Goal: Task Accomplishment & Management: Use online tool/utility

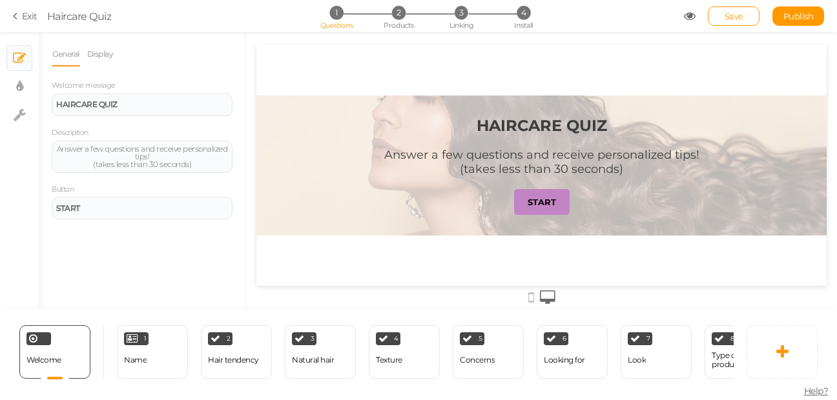
scroll to position [0, 230]
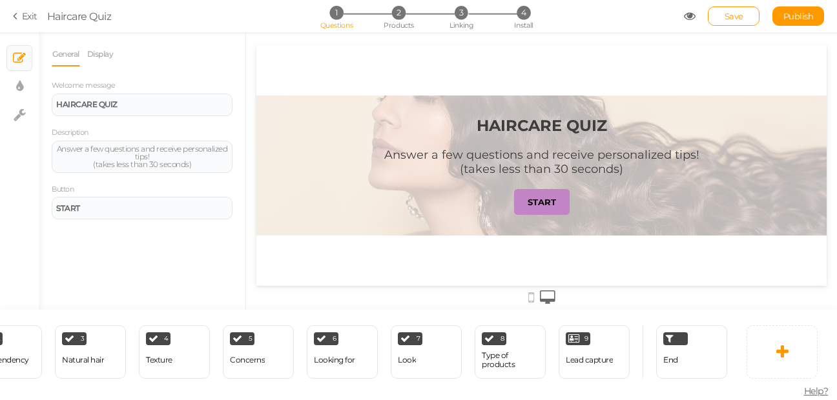
click at [12, 16] on section "Exit Haircare Quiz 1 Questions 2 Products 3 Linking 4 Install Save Publish View…" at bounding box center [418, 16] width 837 height 32
click at [16, 12] on icon at bounding box center [17, 16] width 9 height 12
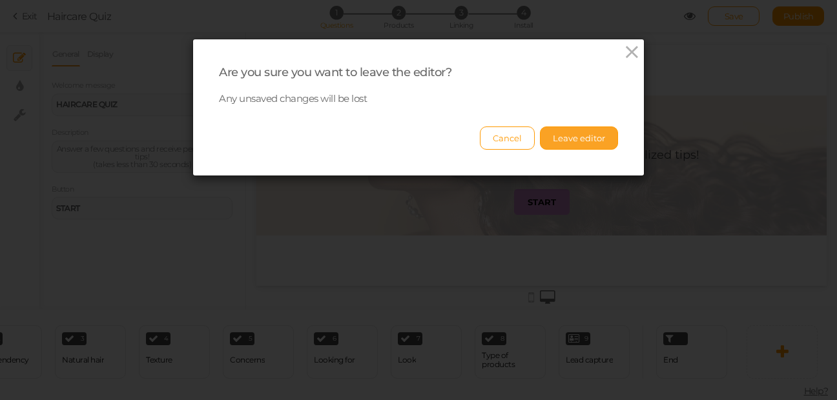
click at [552, 136] on button "Leave editor" at bounding box center [579, 138] width 78 height 23
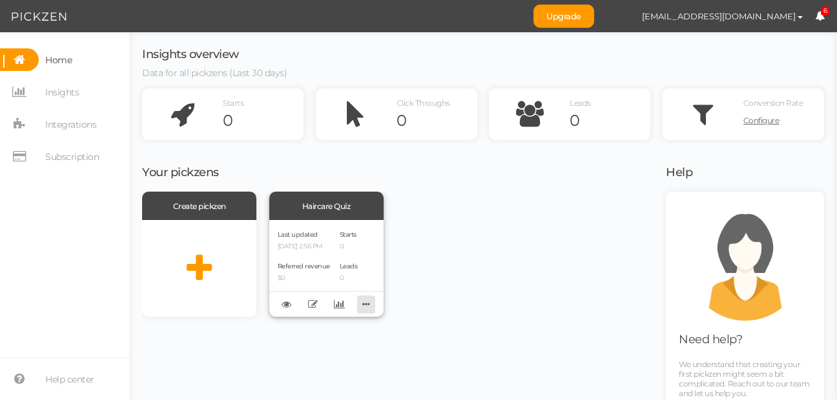
click at [364, 306] on icon at bounding box center [366, 304] width 18 height 20
click at [331, 275] on div "Last updated [DATE] 2:56 PM Referred revenue $0 Starts 0 Leads 0" at bounding box center [326, 268] width 114 height 97
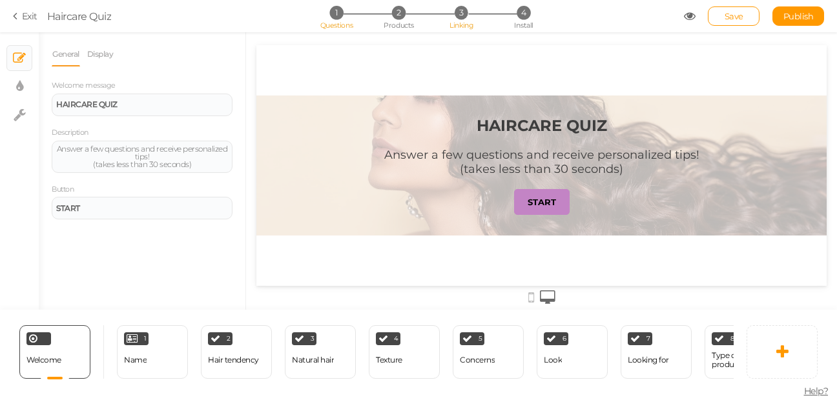
click at [458, 19] on span "3" at bounding box center [462, 13] width 14 height 14
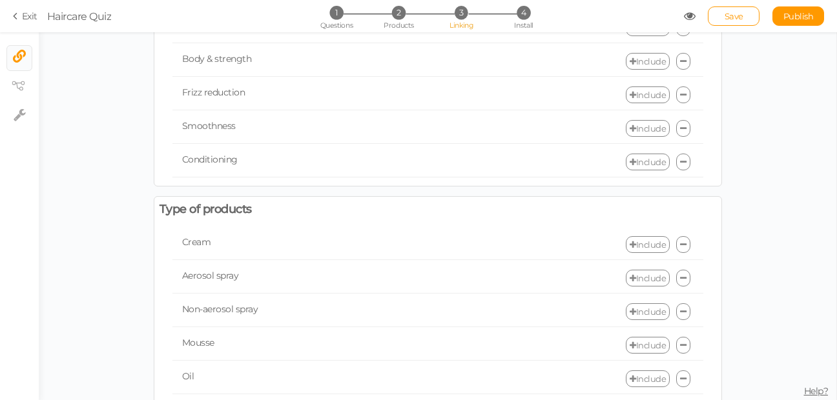
scroll to position [1232, 0]
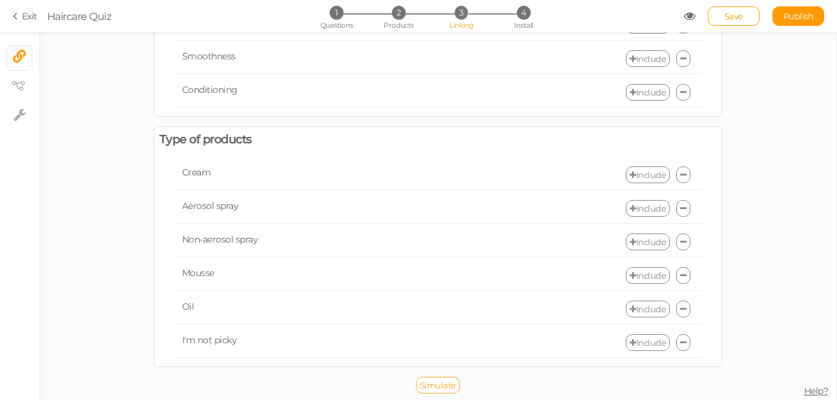
click at [448, 386] on span "Simulate" at bounding box center [438, 385] width 36 height 10
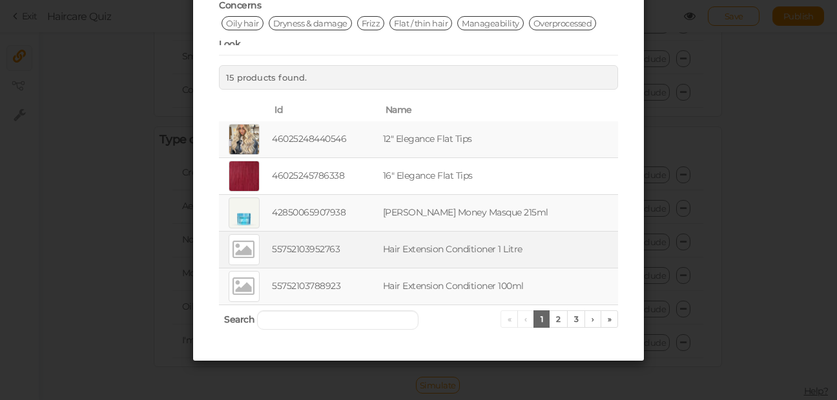
scroll to position [0, 0]
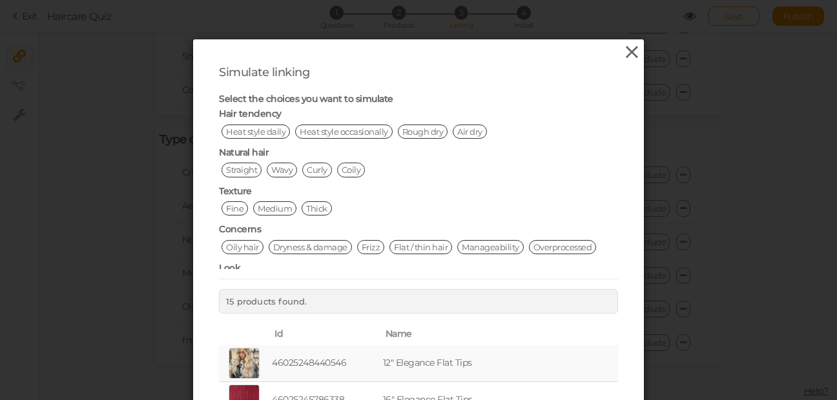
click at [628, 52] on icon at bounding box center [632, 52] width 19 height 19
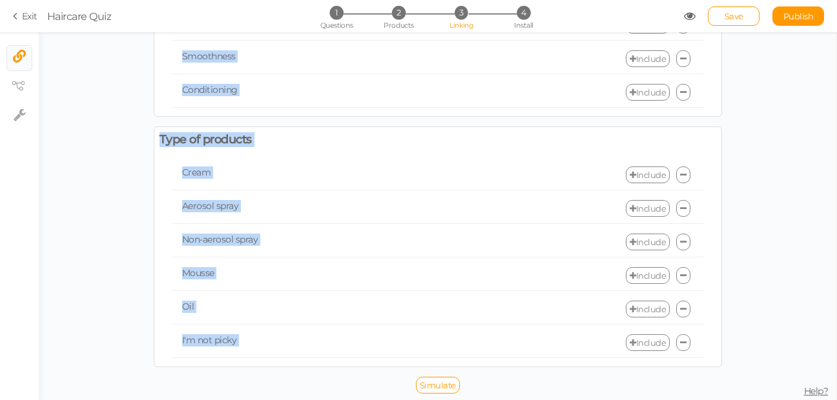
drag, startPoint x: 836, startPoint y: 349, endPoint x: 836, endPoint y: 12, distance: 337.1
click at [836, 32] on div "Exit Haircare Quiz 1 Questions 2 Products 3 Linking 4 Install Save Publish View…" at bounding box center [418, 216] width 837 height 368
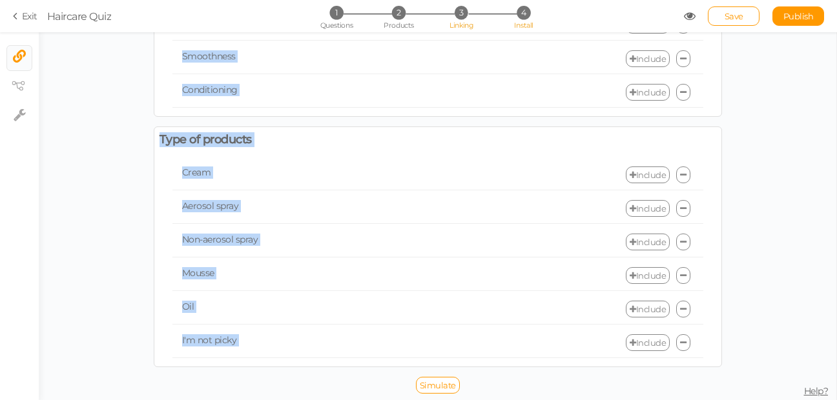
click at [524, 14] on span "4" at bounding box center [524, 13] width 14 height 14
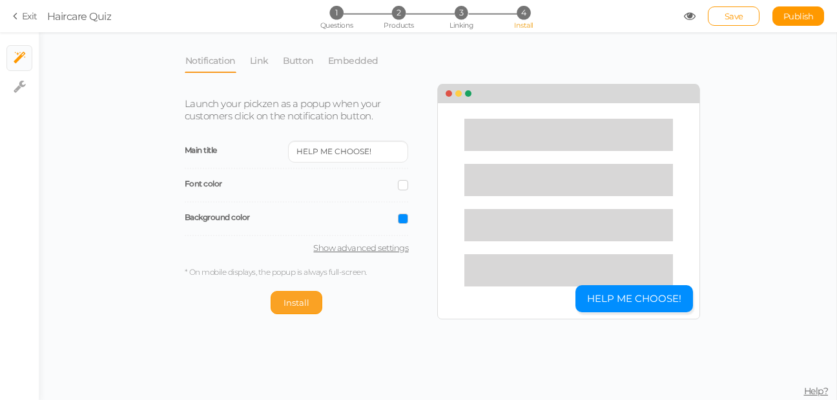
click at [307, 307] on button "Install" at bounding box center [297, 302] width 52 height 23
click at [313, 64] on li "Button" at bounding box center [304, 60] width 45 height 25
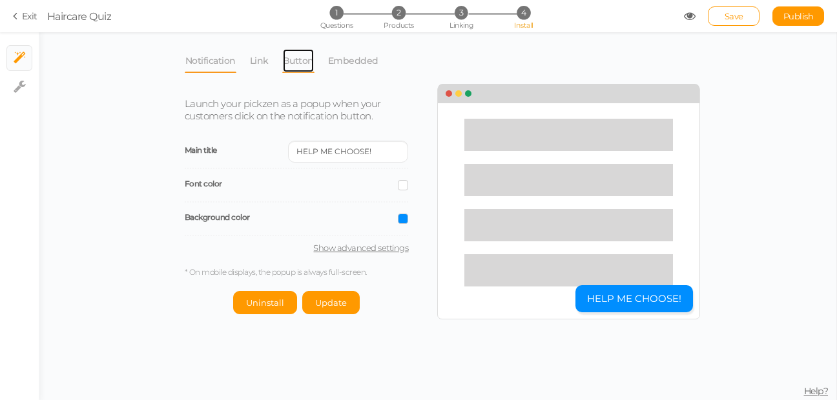
click at [301, 63] on link "Button" at bounding box center [298, 60] width 32 height 25
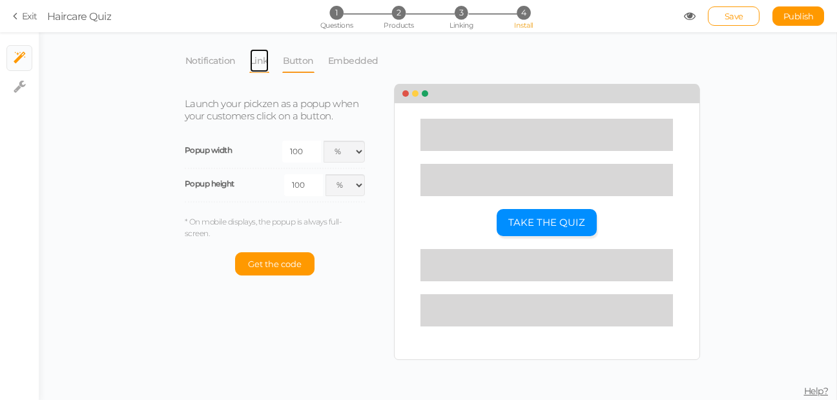
click at [261, 57] on link "Link" at bounding box center [259, 60] width 20 height 25
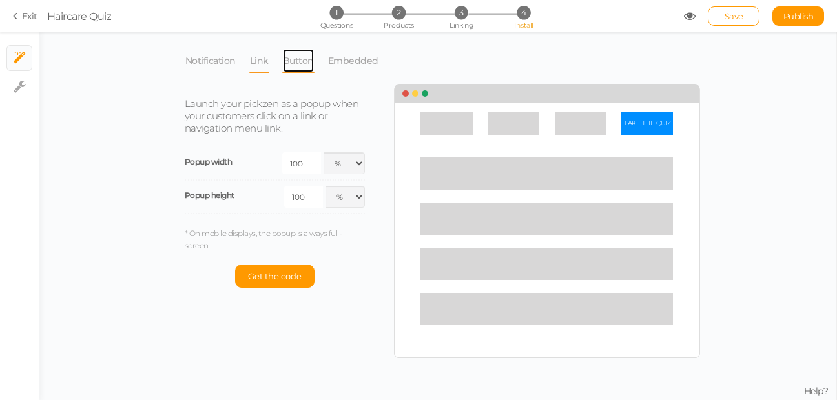
click at [296, 63] on link "Button" at bounding box center [298, 60] width 32 height 25
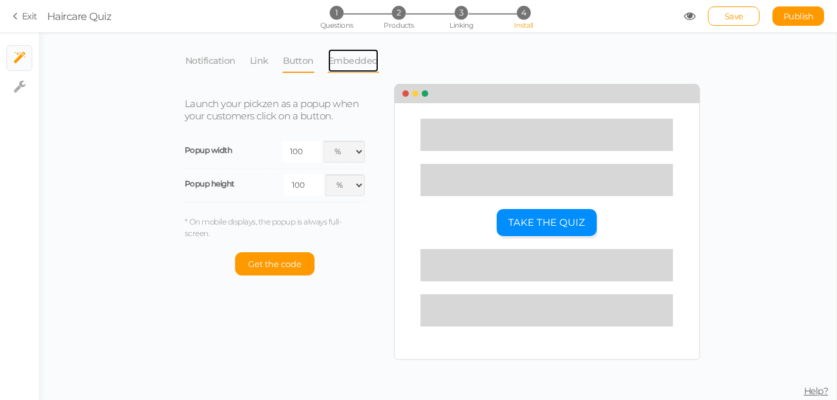
click at [339, 68] on link "Embedded" at bounding box center [353, 60] width 52 height 25
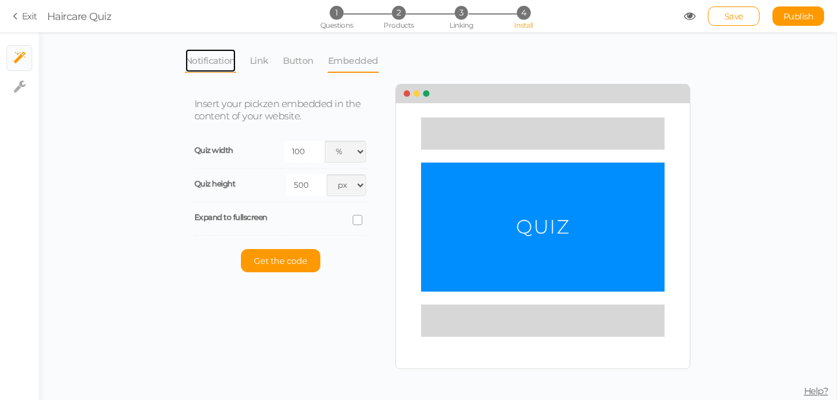
click at [214, 65] on link "Notification" at bounding box center [211, 60] width 52 height 25
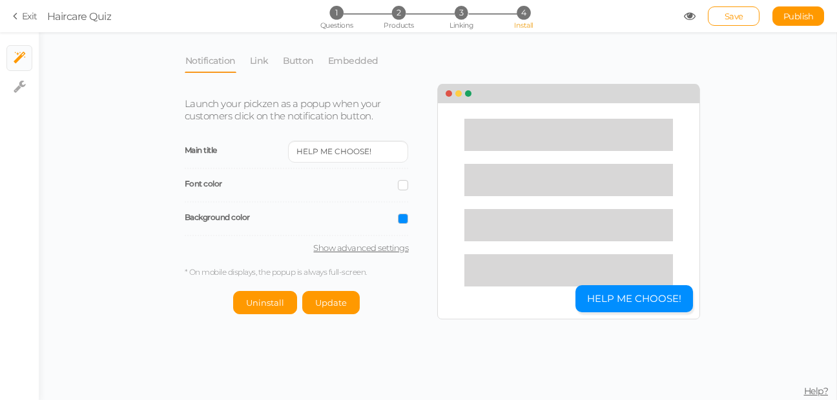
click at [332, 254] on div "Launch your pickzen as a popup when your customers click on the notification bu…" at bounding box center [306, 199] width 263 height 229
click at [336, 249] on link "Show advanced settings" at bounding box center [297, 248] width 224 height 10
select select "pct"
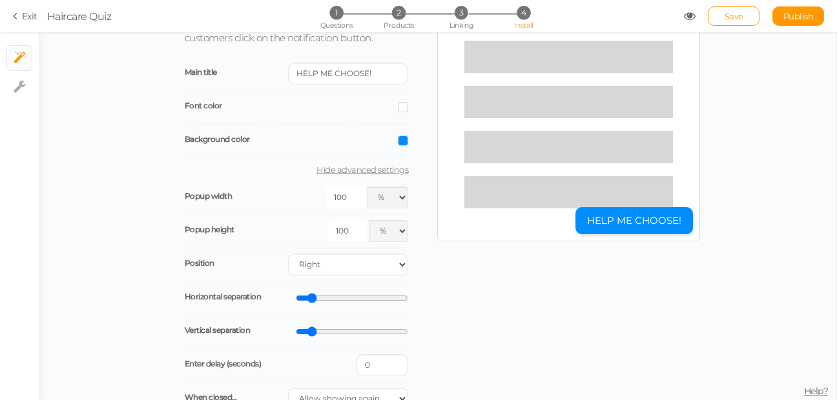
scroll to position [196, 0]
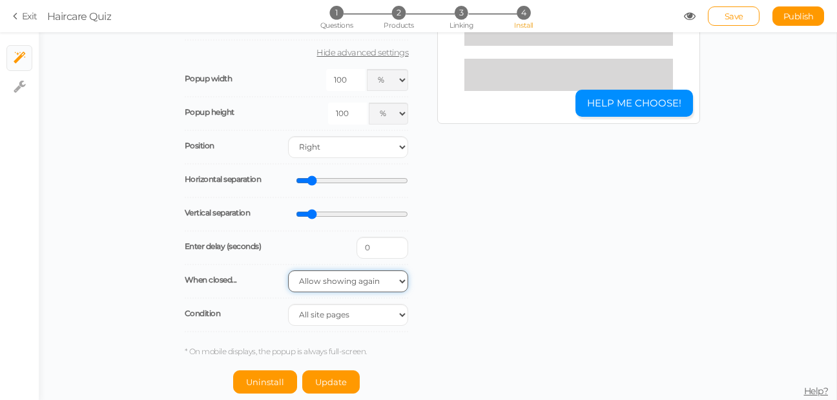
click at [625, 284] on div "Launch your pickzen as a popup when your customers click on the notification bu…" at bounding box center [437, 142] width 525 height 504
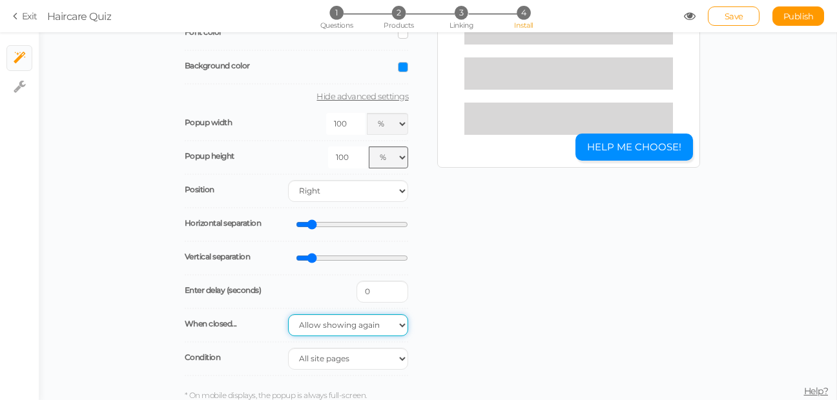
scroll to position [0, 0]
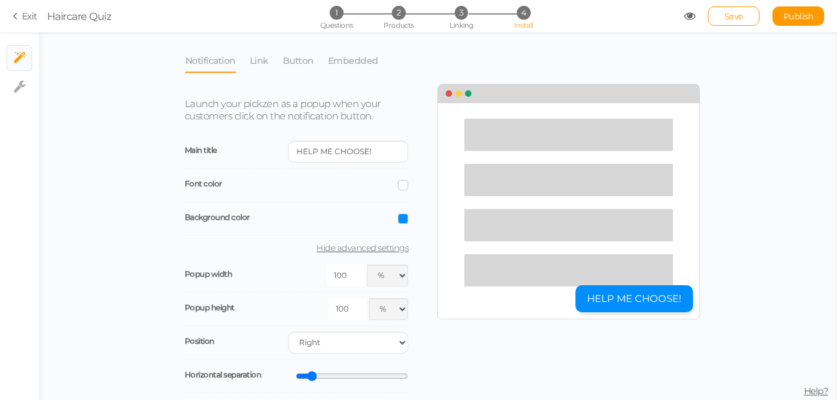
click at [615, 304] on button "HELP ME CHOOSE!" at bounding box center [634, 299] width 118 height 28
click at [17, 83] on icon at bounding box center [20, 86] width 12 height 13
select select "en"
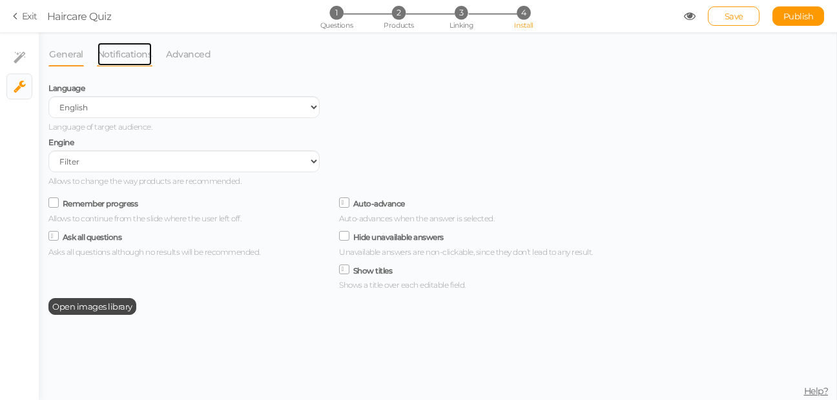
click at [138, 60] on link "Notifications" at bounding box center [125, 54] width 56 height 25
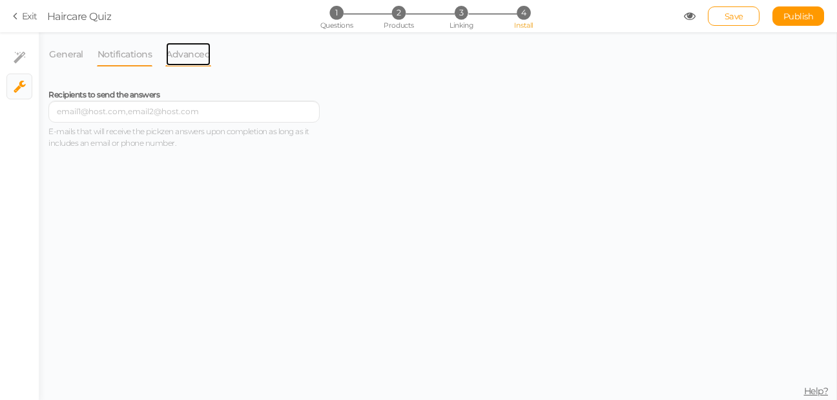
click at [181, 55] on link "Advanced" at bounding box center [188, 54] width 46 height 25
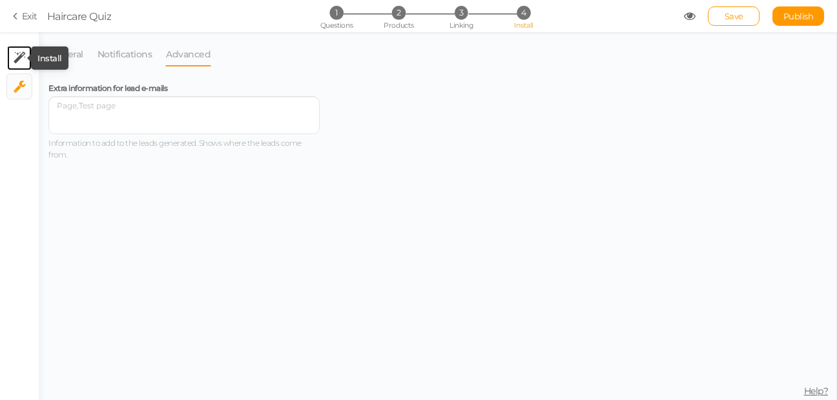
click at [17, 54] on icon at bounding box center [20, 58] width 12 height 13
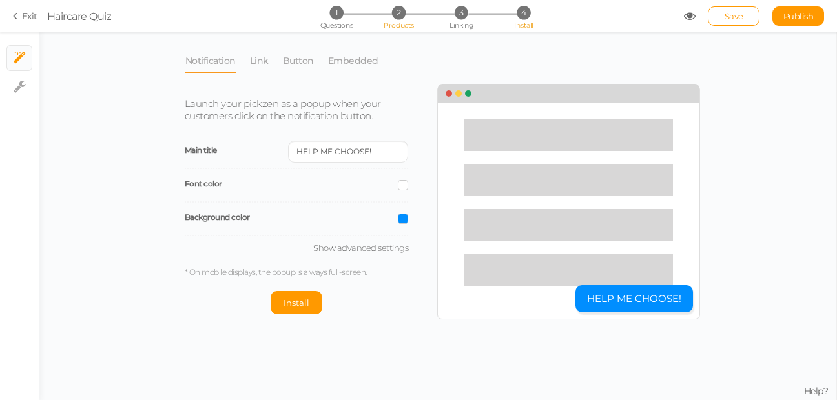
click at [391, 21] on span "Products" at bounding box center [399, 25] width 30 height 9
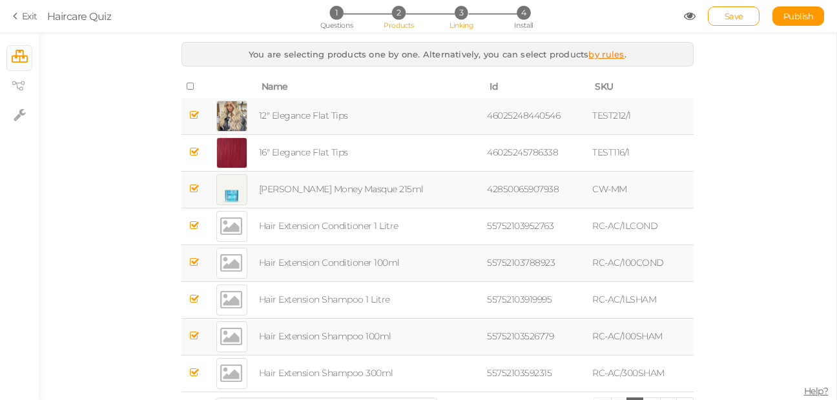
click at [440, 13] on li "3 Linking" at bounding box center [461, 13] width 60 height 14
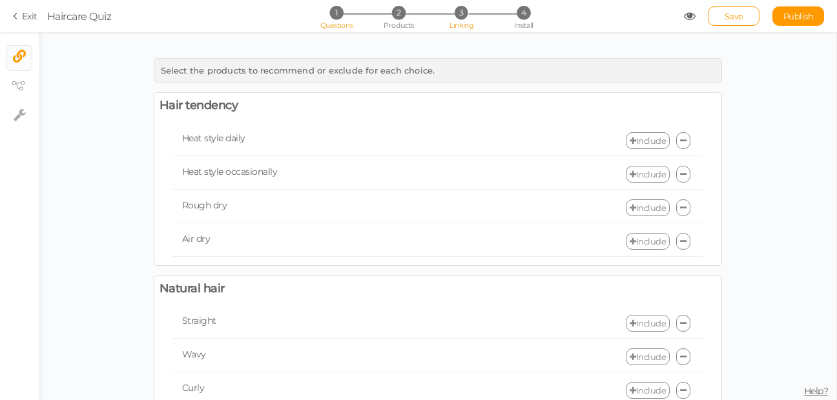
click at [345, 21] on span "Questions" at bounding box center [336, 25] width 33 height 9
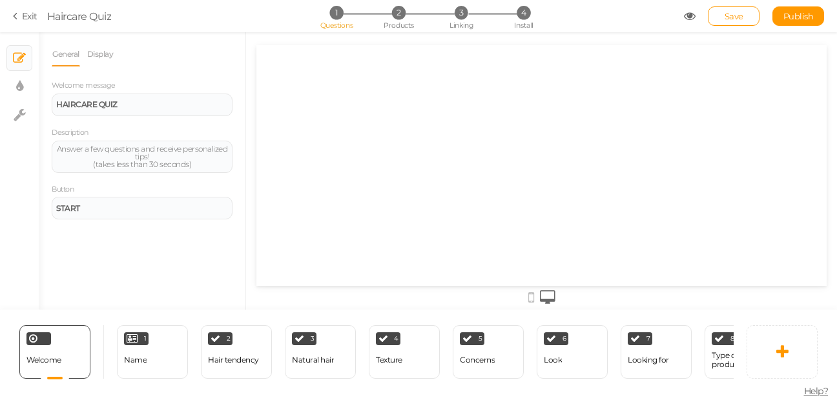
click at [398, 19] on div "1 Questions 2 Products 3 Linking 4 Install" at bounding box center [418, 17] width 271 height 23
click at [393, 14] on span "2" at bounding box center [399, 13] width 14 height 14
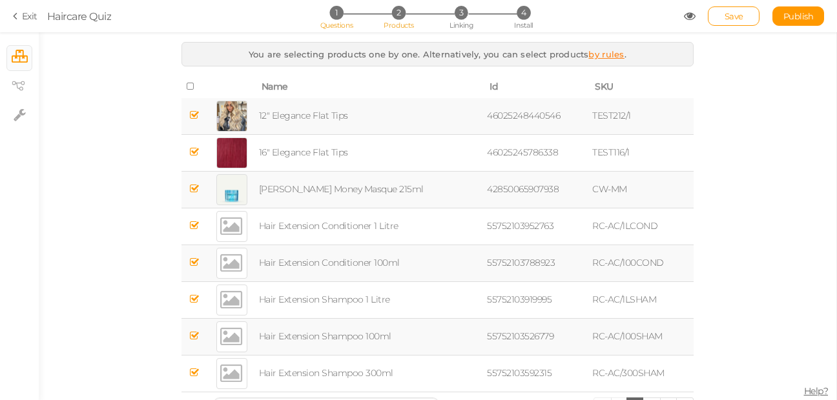
click at [332, 18] on li "1 Questions" at bounding box center [336, 13] width 60 height 14
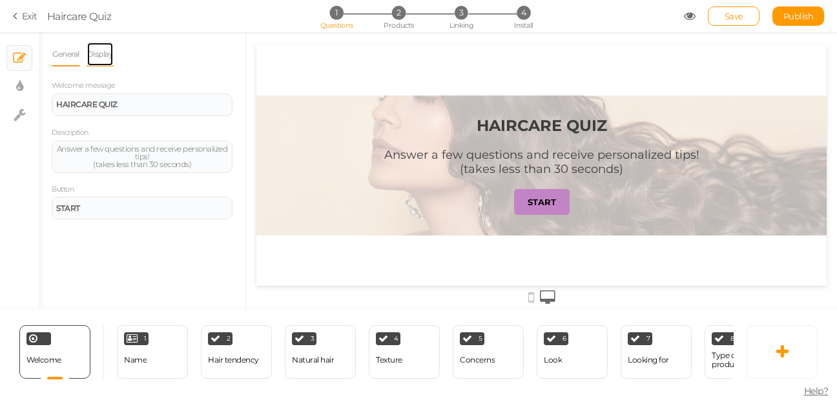
click at [100, 57] on link "Display" at bounding box center [101, 54] width 28 height 25
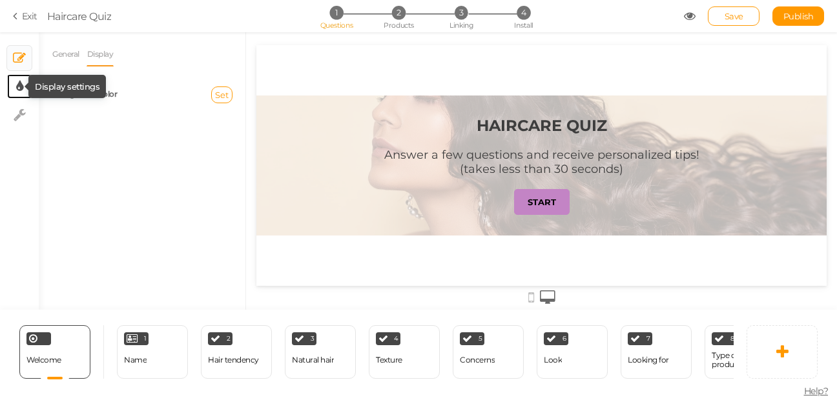
click at [20, 92] on icon at bounding box center [19, 86] width 7 height 13
select select "2"
select select "montserrat"
select select "fade"
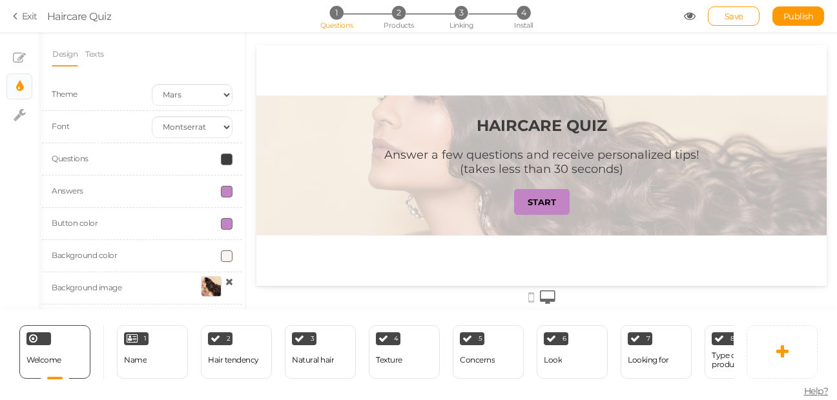
click at [134, 159] on div "Questions" at bounding box center [92, 159] width 100 height 14
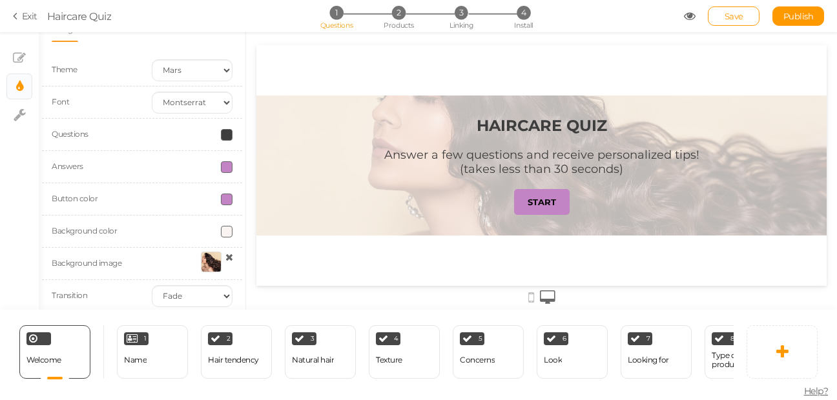
scroll to position [37, 0]
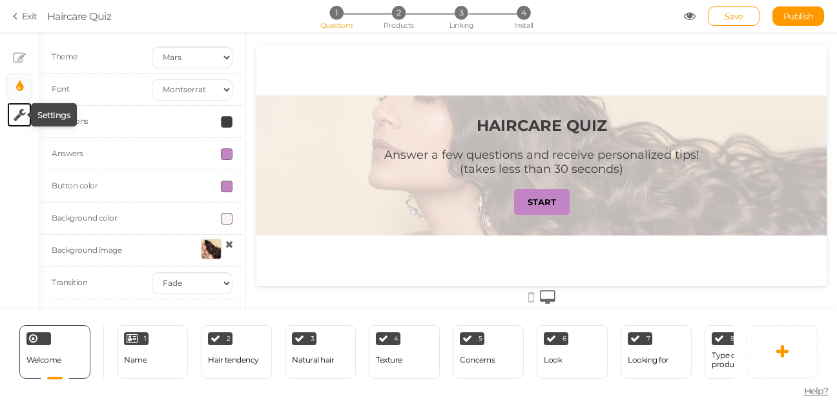
click at [19, 117] on icon at bounding box center [20, 114] width 12 height 13
select select "en"
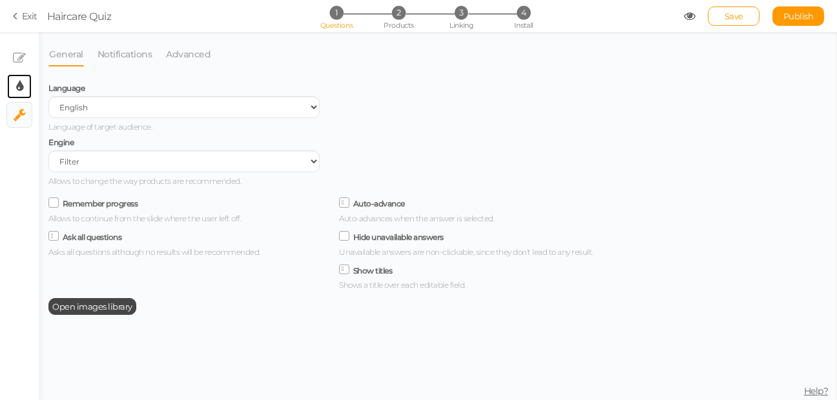
click at [20, 94] on link "× Display settings" at bounding box center [19, 86] width 25 height 25
select select "2"
select select "montserrat"
select select "fade"
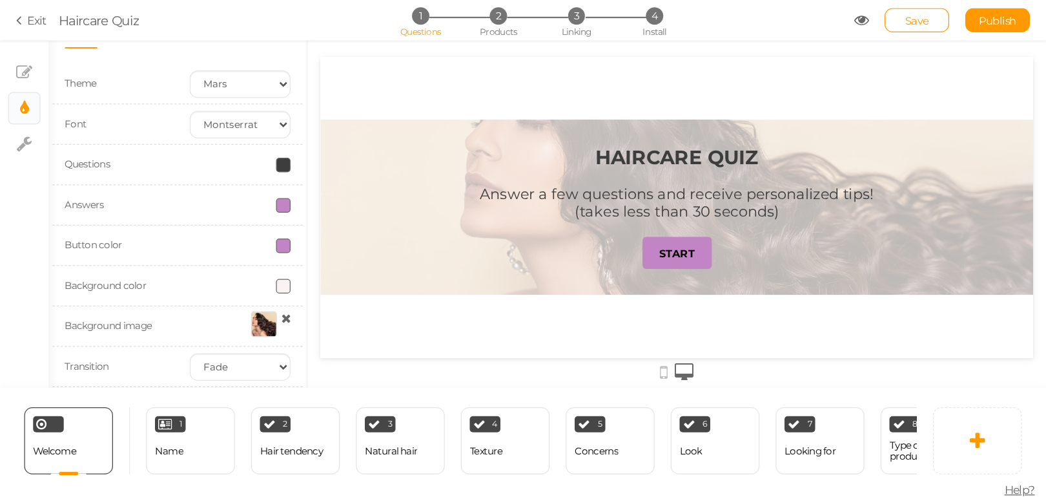
scroll to position [0, 0]
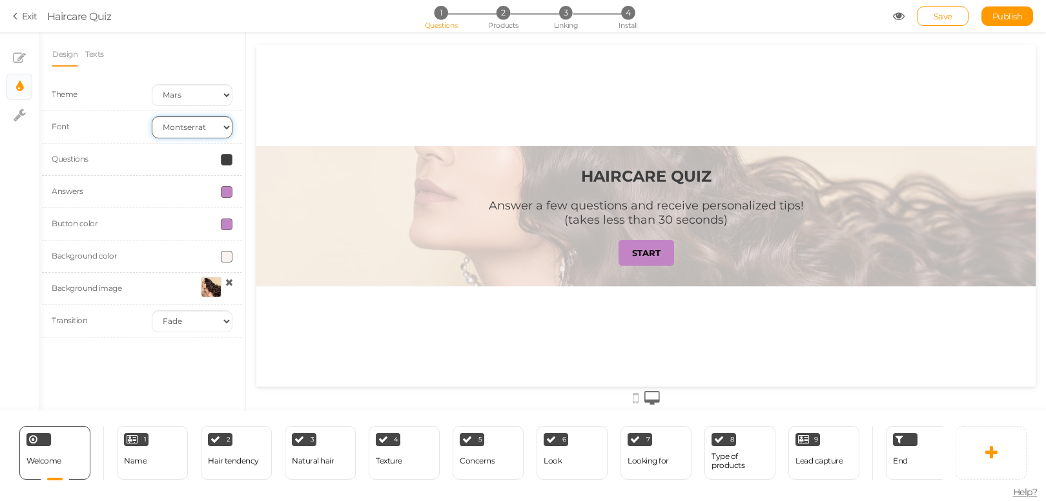
click at [207, 127] on select "Custom Default [PERSON_NAME] Montserrat Open Sans [PERSON_NAME] PT Sans Raleway…" at bounding box center [192, 127] width 81 height 22
click at [12, 107] on link "× Settings" at bounding box center [19, 115] width 25 height 25
select select "en"
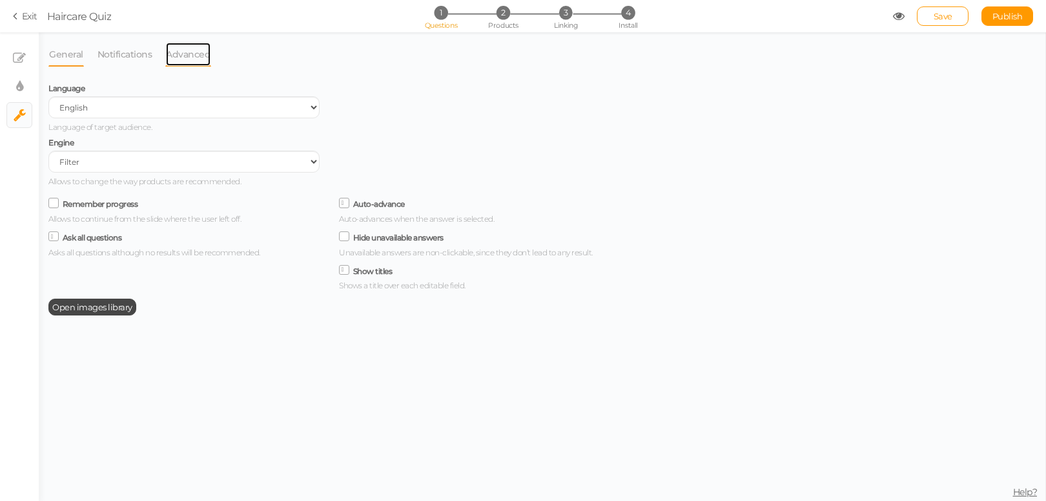
click at [201, 58] on link "Advanced" at bounding box center [188, 54] width 46 height 25
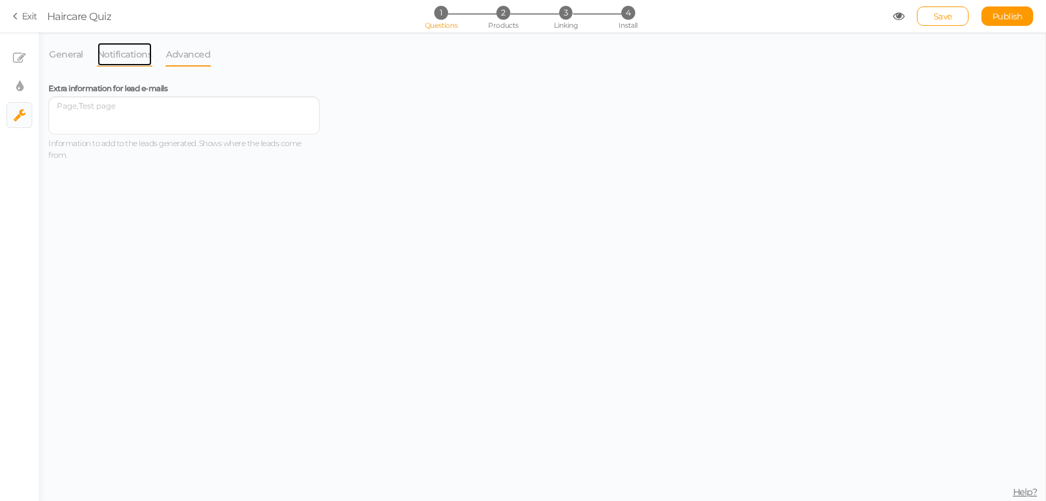
click at [142, 56] on link "Notifications" at bounding box center [125, 54] width 56 height 25
click at [22, 21] on link "Exit" at bounding box center [25, 16] width 25 height 13
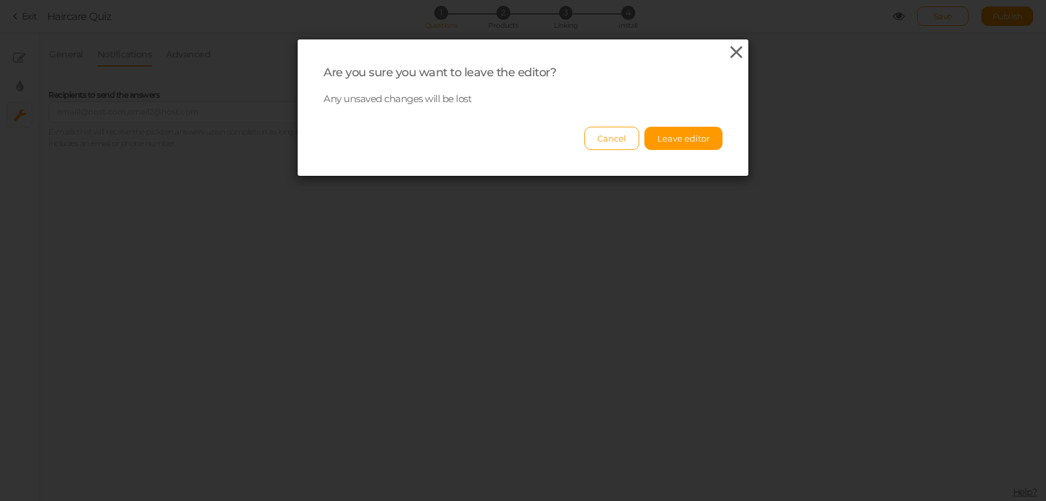
click at [728, 58] on icon at bounding box center [736, 52] width 19 height 19
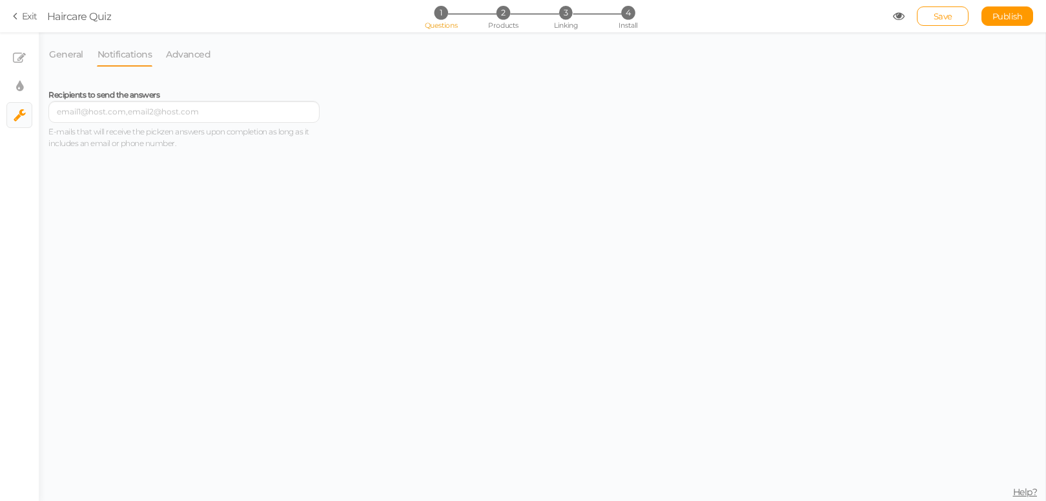
click at [32, 61] on ul "× Slides × Display settings × Settings" at bounding box center [19, 80] width 39 height 97
click at [19, 85] on icon at bounding box center [19, 86] width 7 height 13
select select "2"
select select "montserrat"
select select "fade"
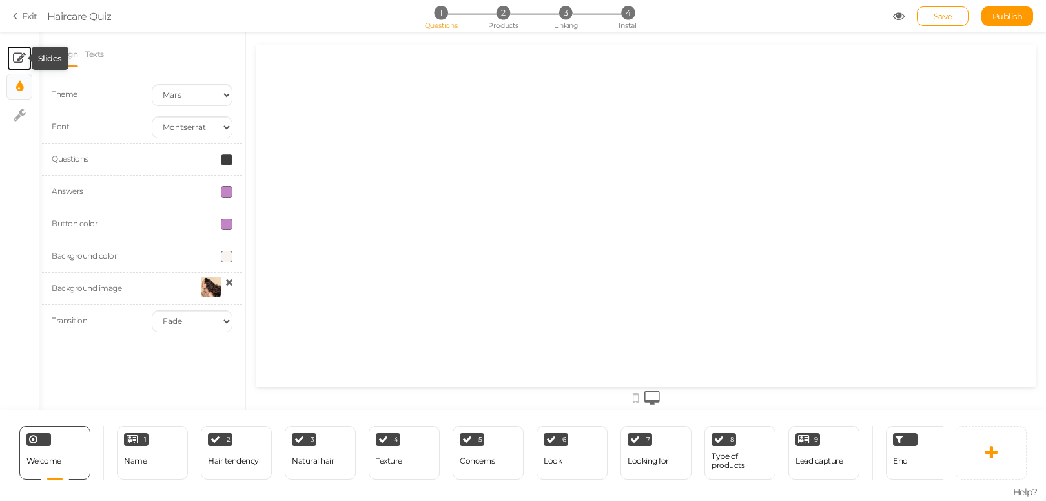
click at [19, 61] on icon at bounding box center [19, 58] width 13 height 13
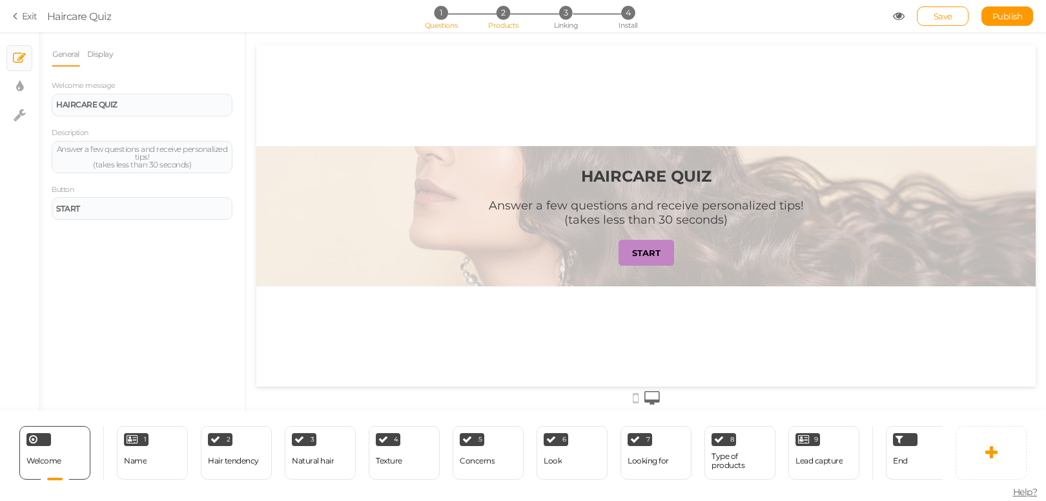
click at [506, 21] on span "Products" at bounding box center [503, 25] width 30 height 9
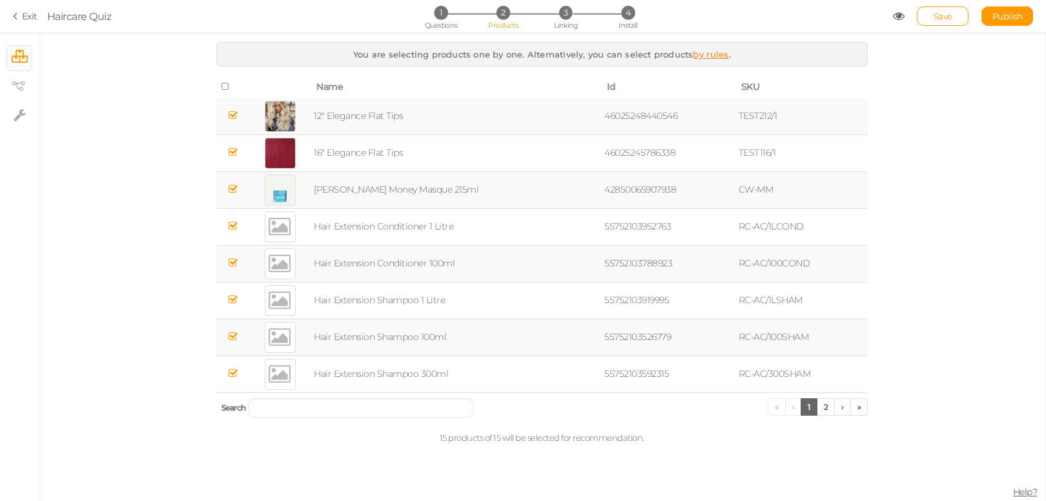
click at [406, 116] on td "12" Elegance Flat Tips" at bounding box center [456, 116] width 291 height 37
click at [836, 400] on link "»" at bounding box center [860, 406] width 18 height 17
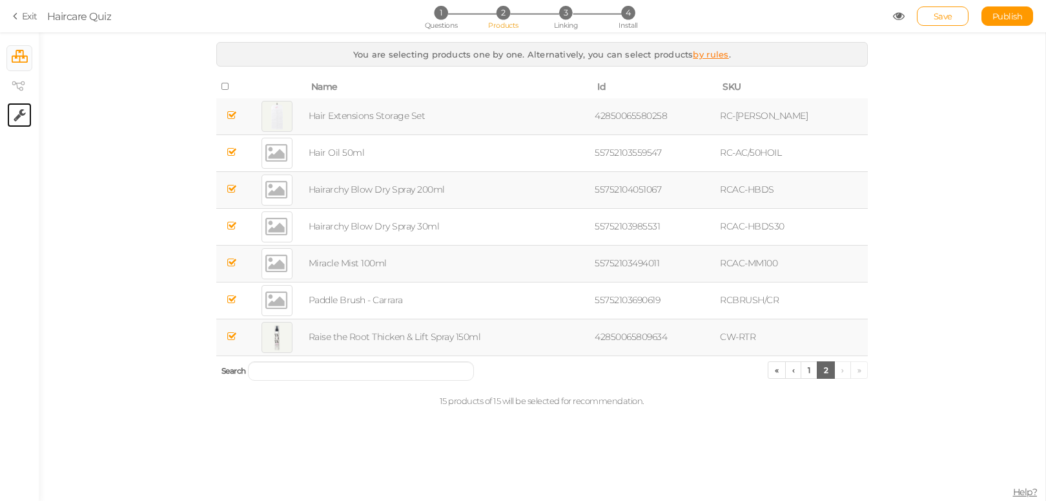
click at [27, 118] on link "× Settings" at bounding box center [19, 115] width 25 height 25
select select "en"
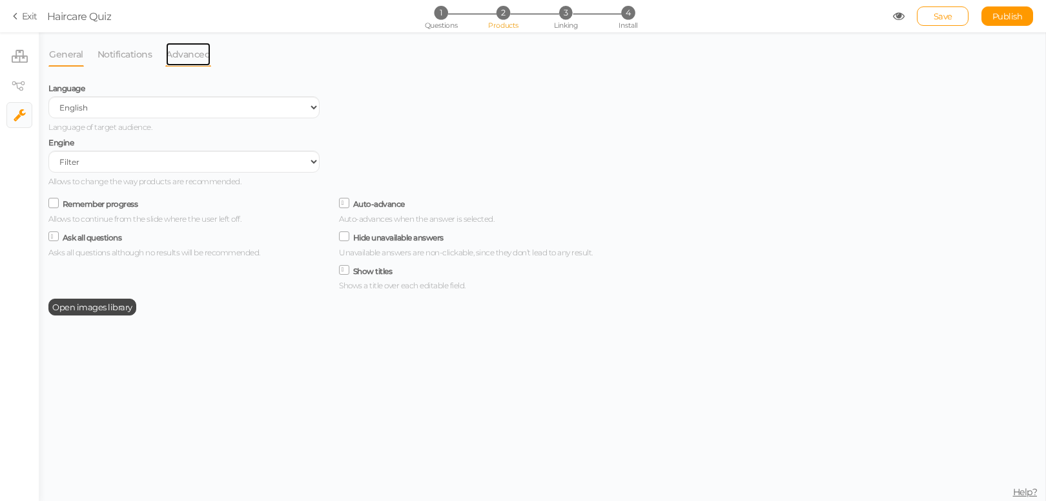
click at [172, 54] on link "Advanced" at bounding box center [188, 54] width 46 height 25
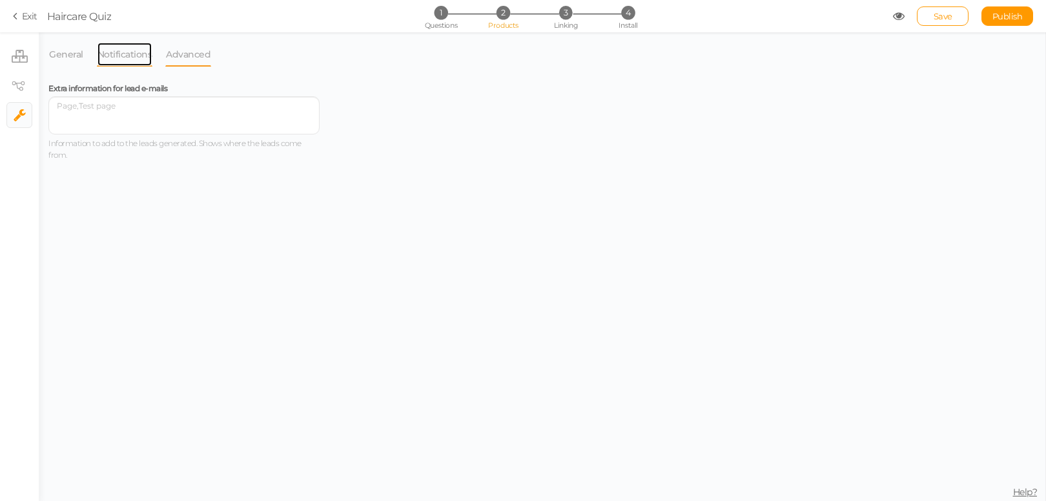
click at [145, 55] on link "Notifications" at bounding box center [125, 54] width 56 height 25
click at [26, 67] on link "× Products" at bounding box center [19, 58] width 25 height 25
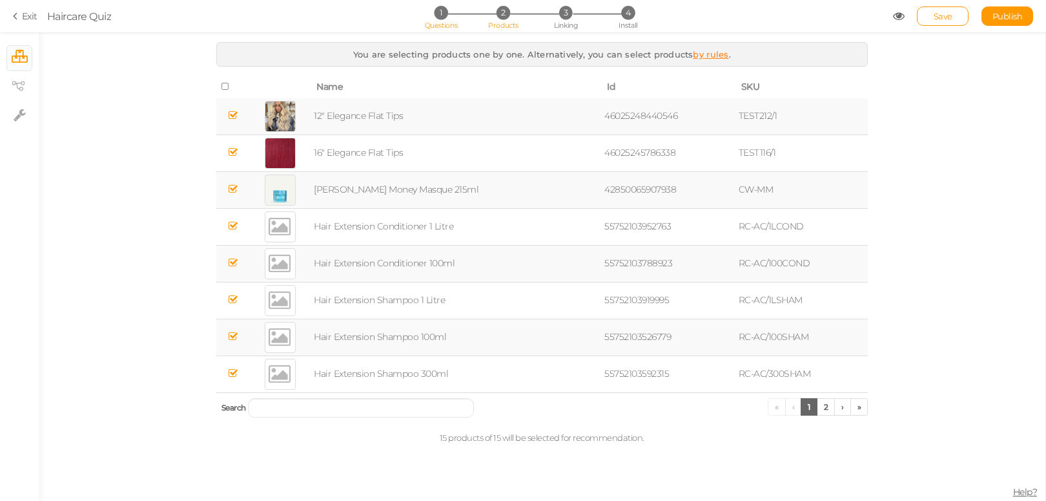
click at [451, 15] on li "1 Questions" at bounding box center [441, 13] width 60 height 14
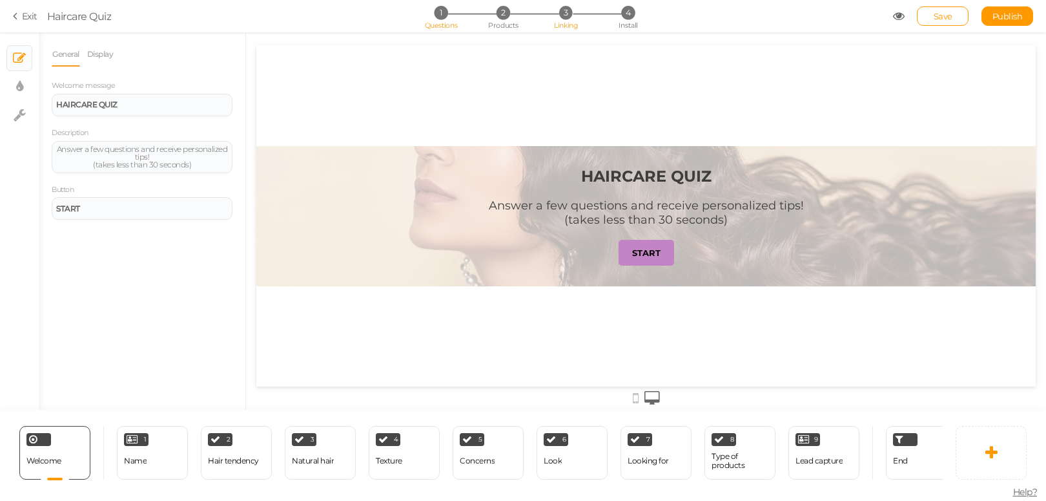
click at [570, 10] on span "3" at bounding box center [566, 13] width 14 height 14
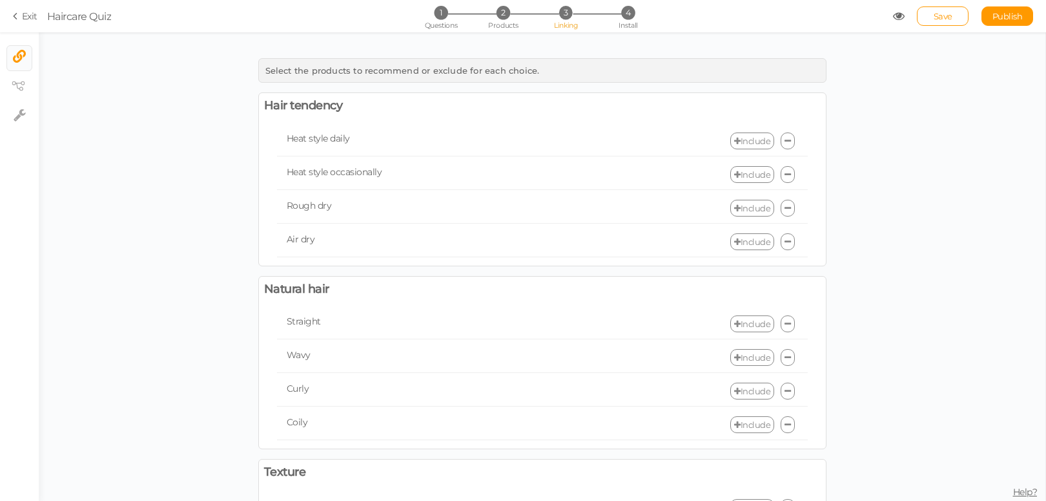
click at [477, 21] on div "1 Questions 2 Products 3 Linking 4 Install" at bounding box center [522, 17] width 271 height 23
click at [497, 17] on li "2 Products" at bounding box center [503, 13] width 60 height 14
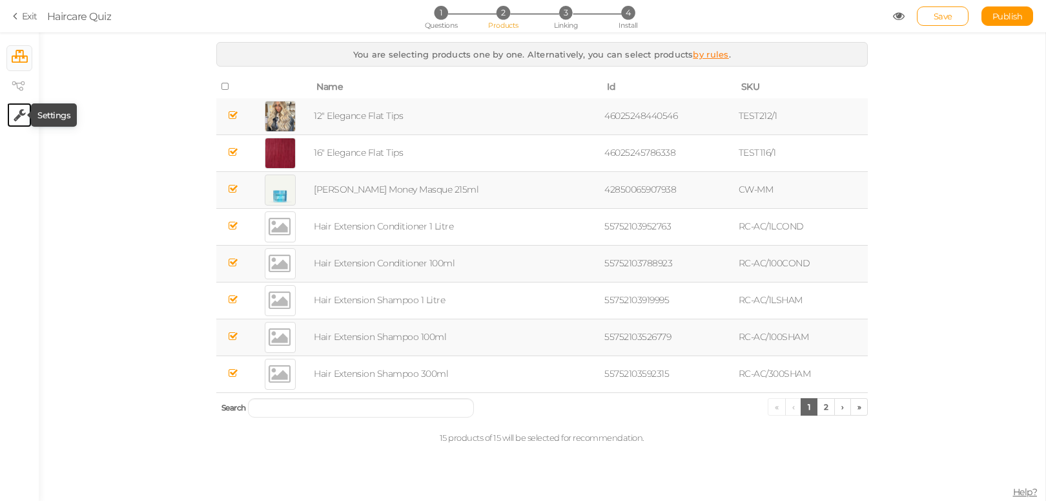
click at [18, 109] on icon at bounding box center [20, 114] width 12 height 13
select select "en"
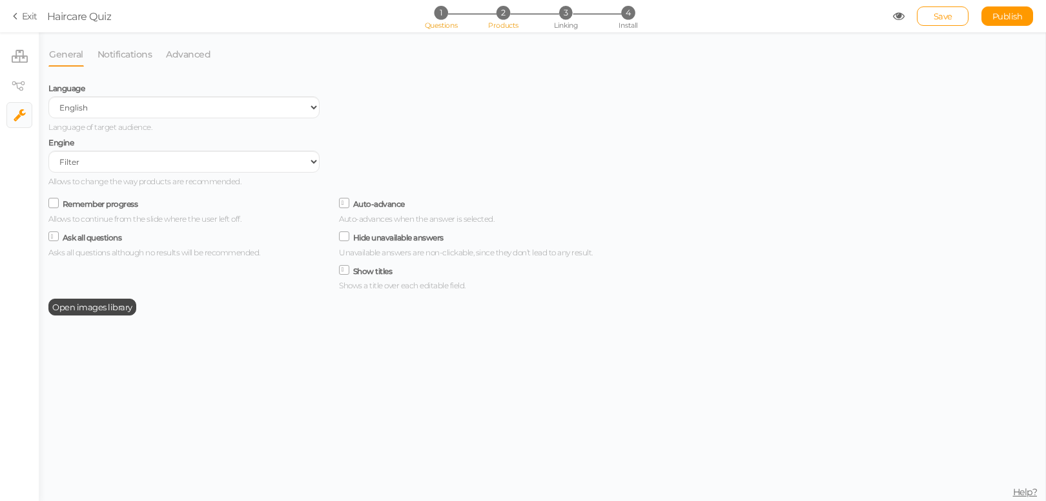
click at [434, 13] on span "1" at bounding box center [441, 13] width 14 height 14
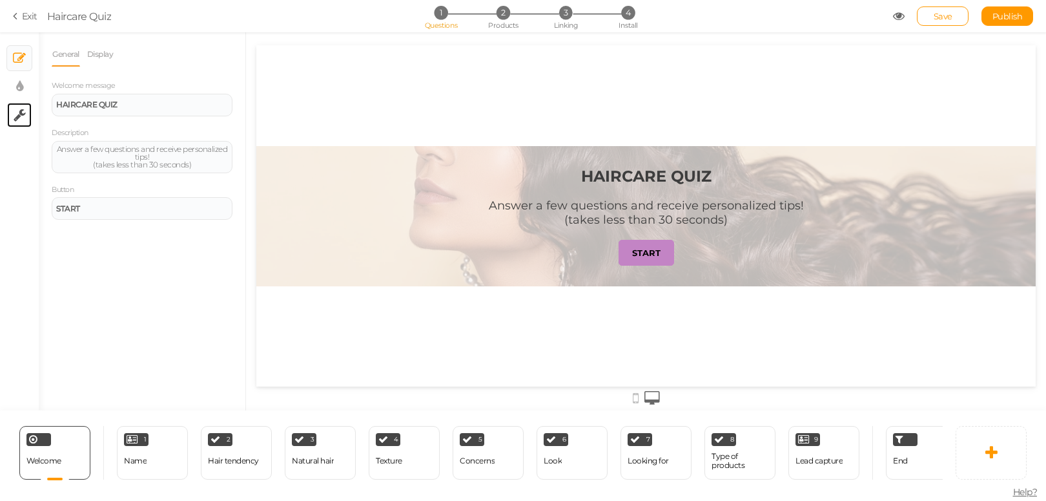
click at [26, 117] on link "× Settings" at bounding box center [19, 115] width 25 height 25
select select "en"
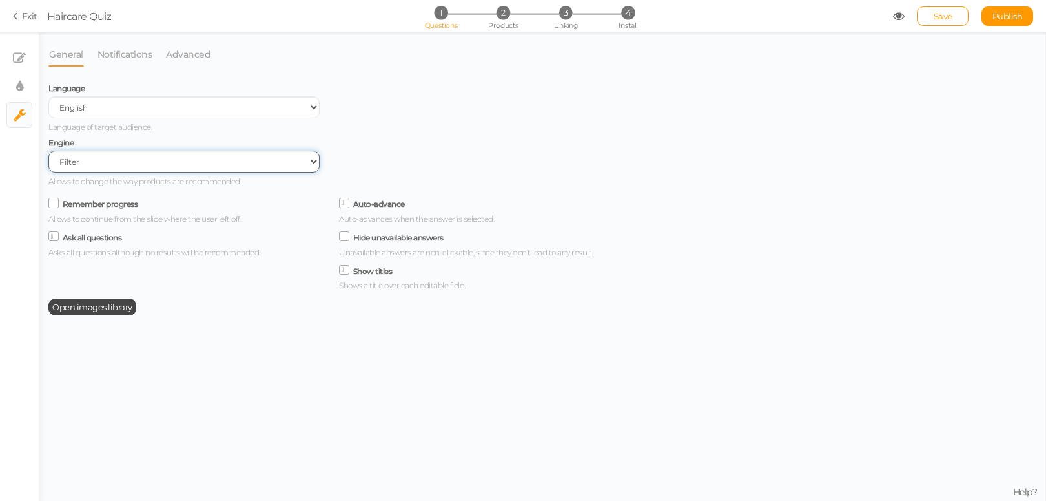
click at [108, 164] on select "Filter AI Tree No-Code Form (No products)" at bounding box center [183, 161] width 271 height 22
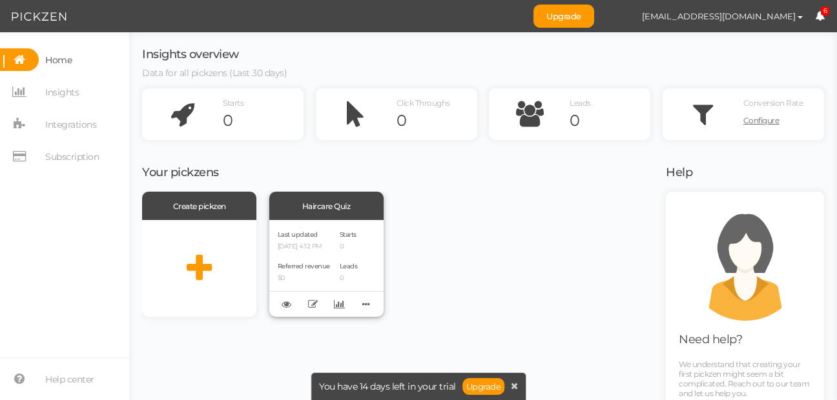
click at [342, 245] on p "0" at bounding box center [349, 247] width 18 height 8
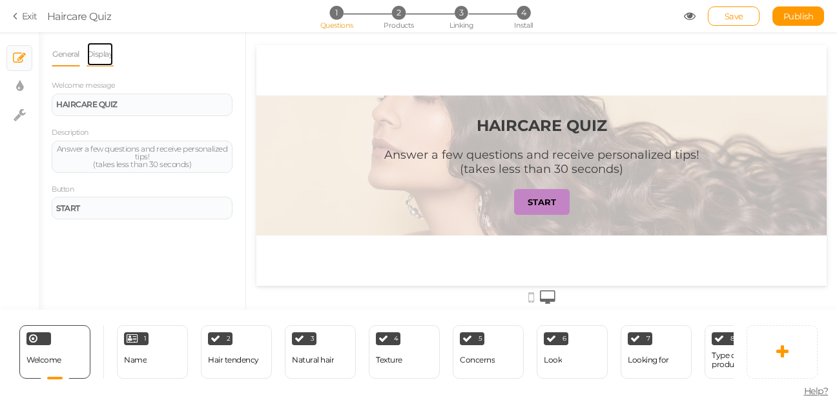
click at [105, 60] on link "Display" at bounding box center [101, 54] width 28 height 25
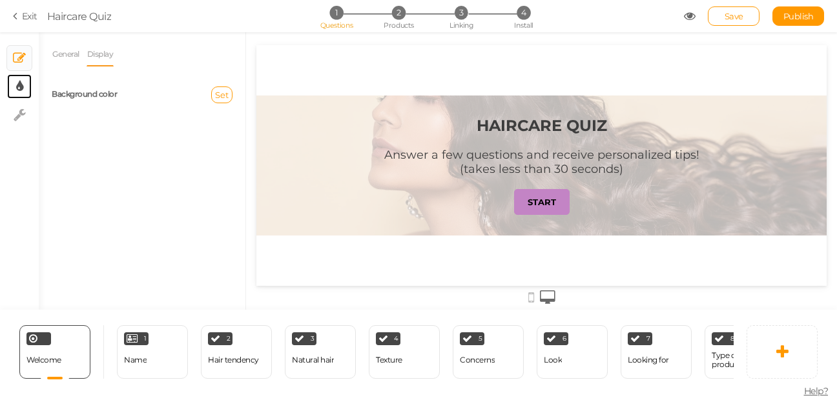
click at [15, 96] on link "× Display settings" at bounding box center [19, 86] width 25 height 25
select select "2"
select select "montserrat"
select select "fade"
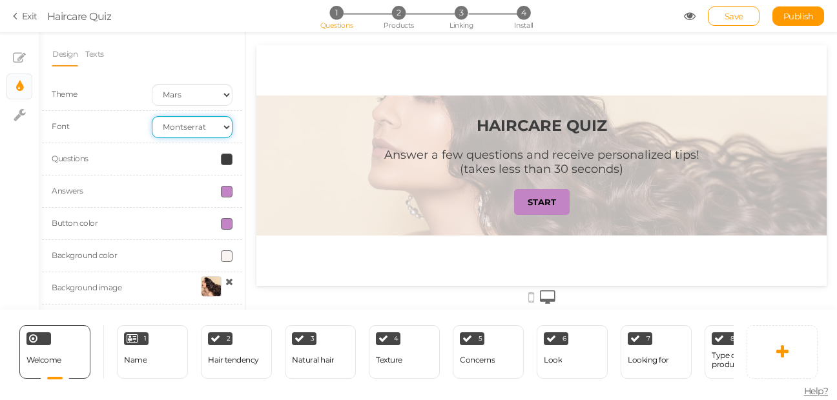
scroll to position [37, 0]
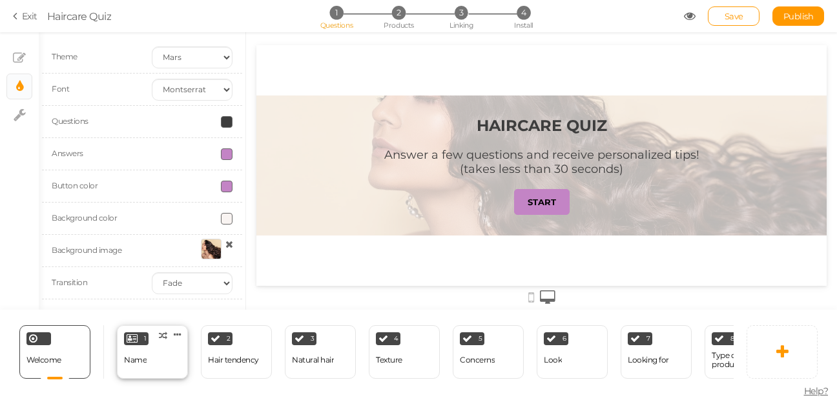
click at [159, 347] on div "1 Name × Define the conditions to show this slide. Clone Change type Delete" at bounding box center [152, 352] width 71 height 54
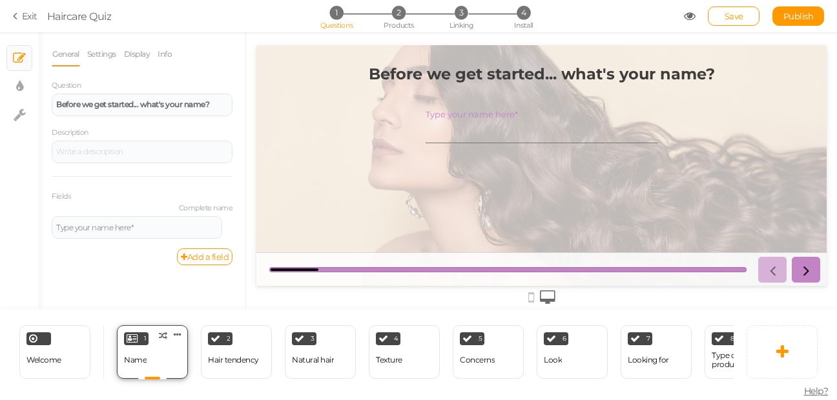
scroll to position [0, 0]
click at [358, 125] on div "Before we get started... what's your name? Type your name here*" at bounding box center [542, 166] width 420 height 222
click at [19, 119] on icon at bounding box center [20, 114] width 12 height 13
select select "en"
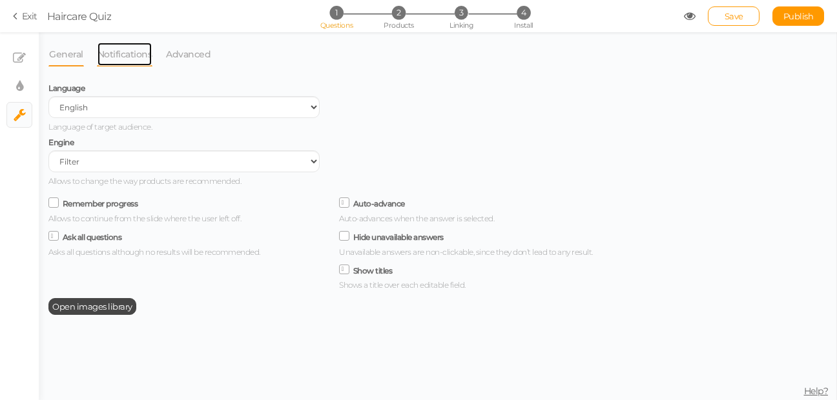
click at [124, 54] on link "Notifications" at bounding box center [125, 54] width 56 height 25
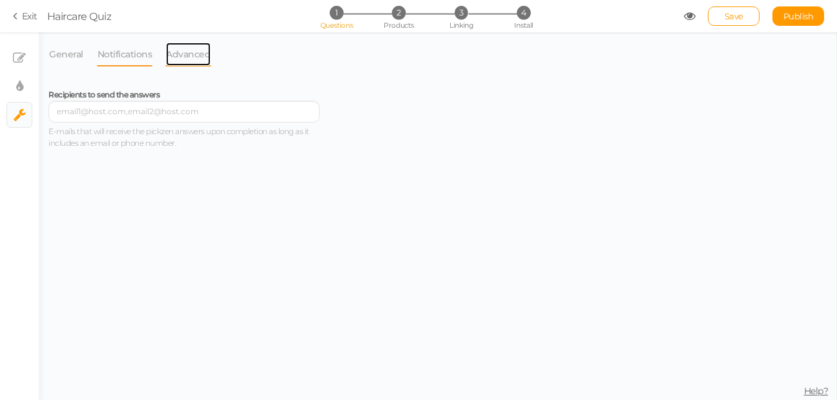
drag, startPoint x: 178, startPoint y: 52, endPoint x: 187, endPoint y: 55, distance: 10.0
click at [179, 52] on link "Advanced" at bounding box center [188, 54] width 46 height 25
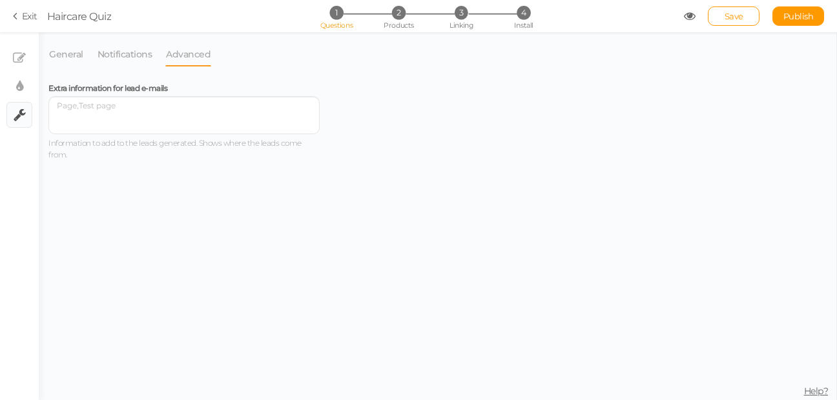
click at [29, 103] on link "× Settings" at bounding box center [19, 115] width 25 height 25
click at [26, 95] on link "× Display settings" at bounding box center [19, 86] width 25 height 25
select select "2"
select select "montserrat"
select select "fade"
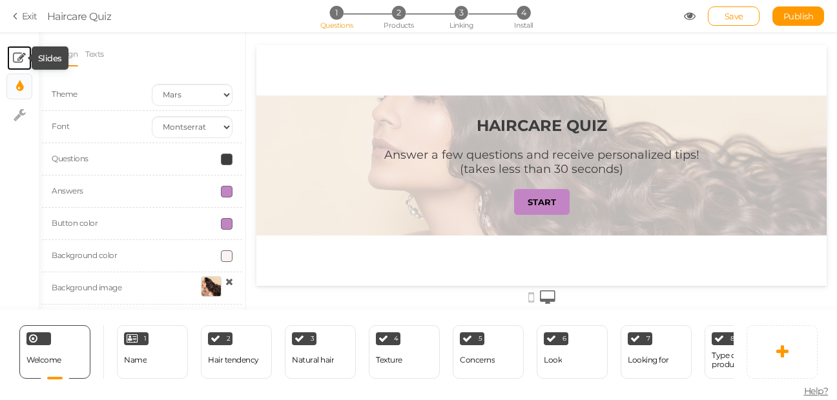
click at [15, 60] on icon at bounding box center [19, 58] width 13 height 13
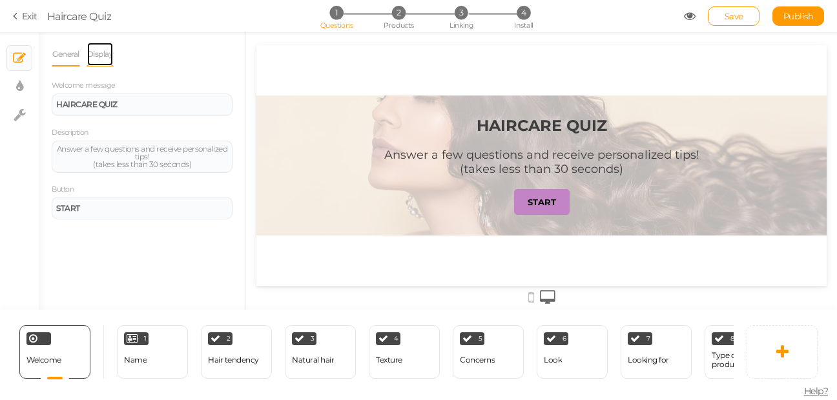
click at [92, 56] on link "Display" at bounding box center [101, 54] width 28 height 25
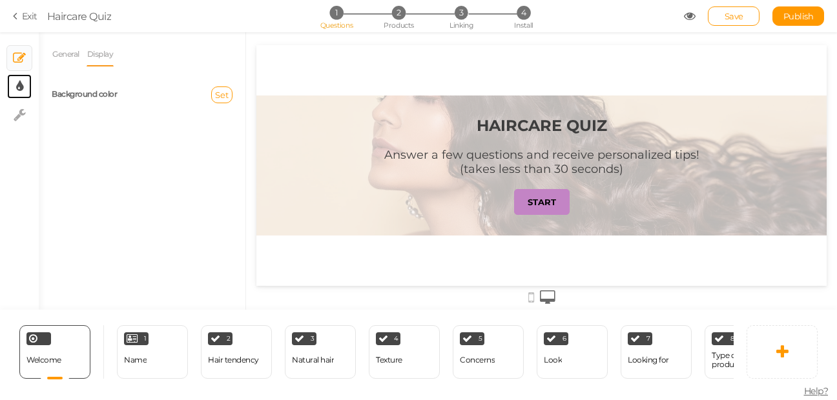
click at [25, 77] on link "× Display settings" at bounding box center [19, 86] width 25 height 25
select select "2"
select select "montserrat"
select select "fade"
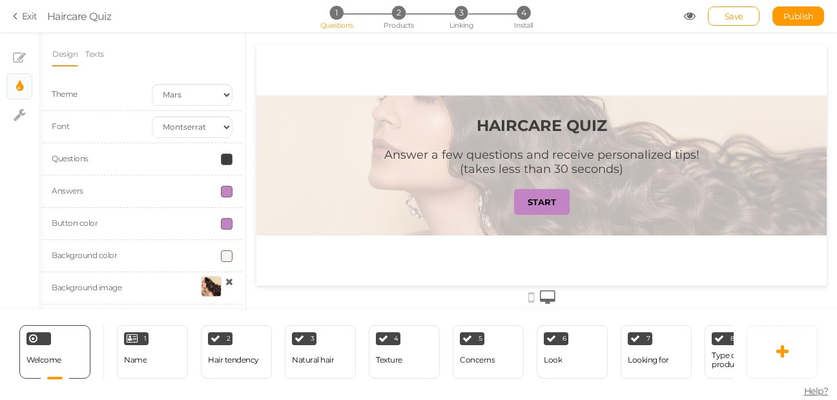
scroll to position [37, 0]
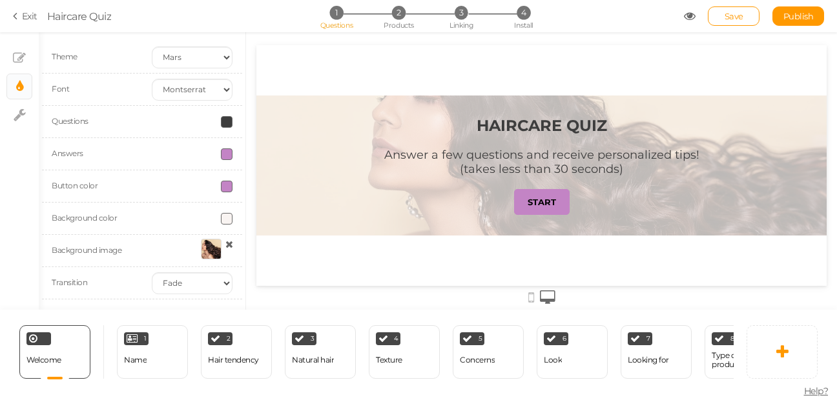
click at [134, 245] on div "Background image" at bounding box center [92, 251] width 100 height 14
click at [90, 250] on label "Background image" at bounding box center [87, 250] width 70 height 10
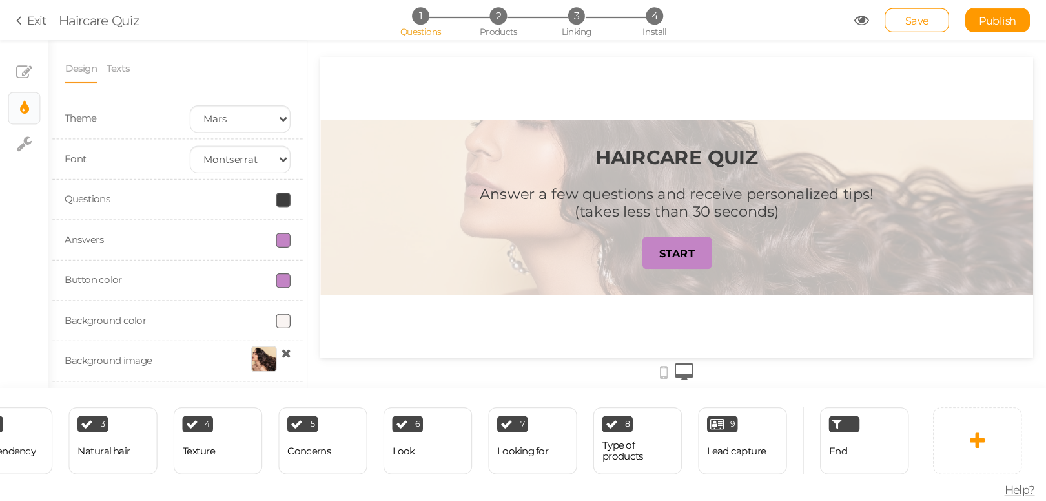
scroll to position [0, 0]
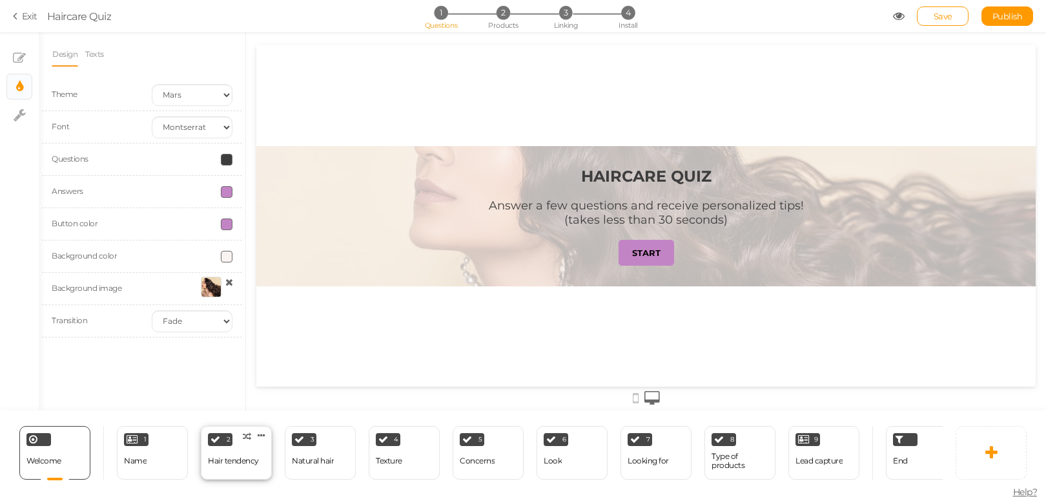
click at [219, 400] on div "Hair tendency" at bounding box center [233, 460] width 51 height 23
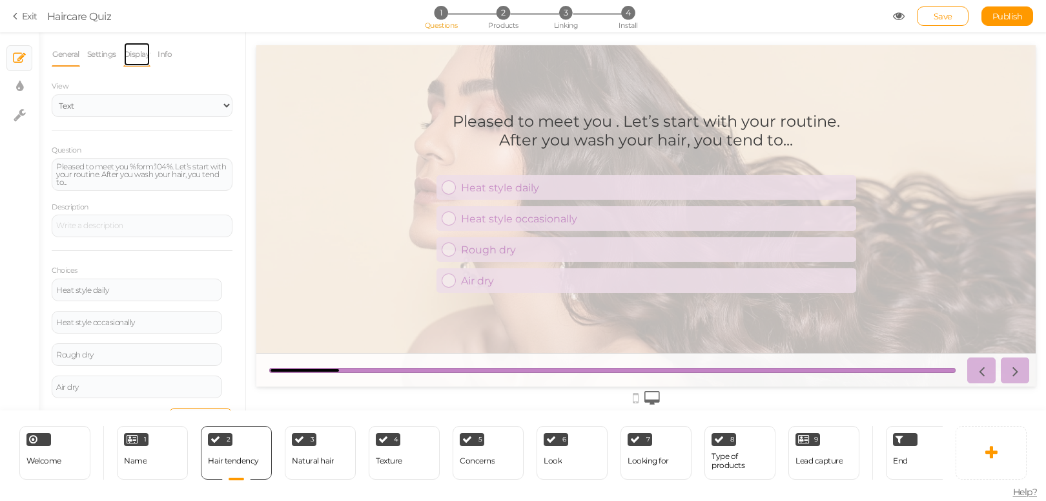
click at [142, 52] on link "Display" at bounding box center [137, 54] width 28 height 25
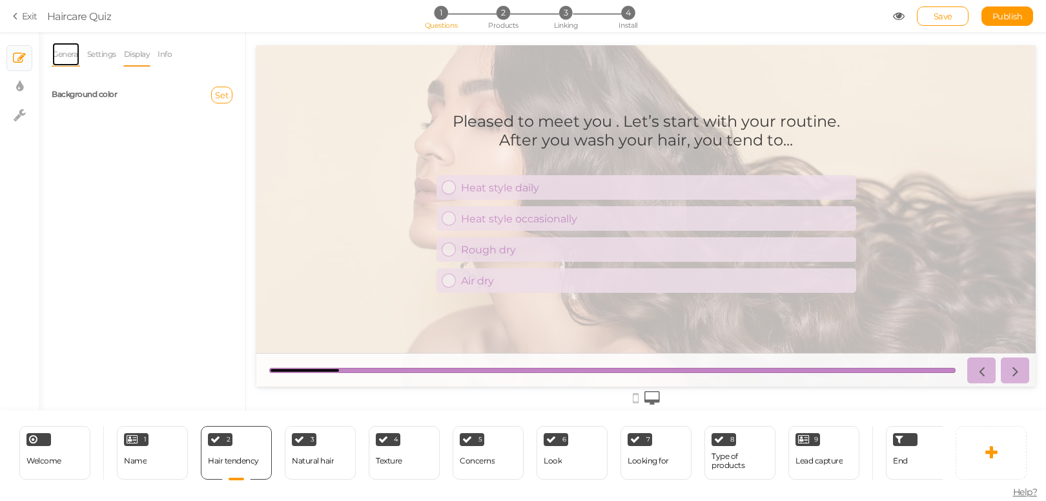
click at [63, 50] on link "General" at bounding box center [66, 54] width 28 height 25
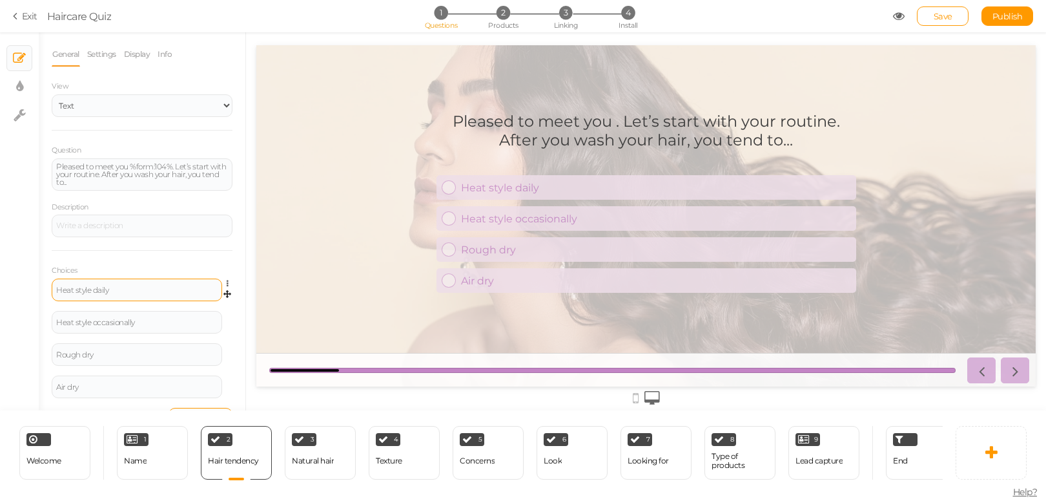
scroll to position [27, 0]
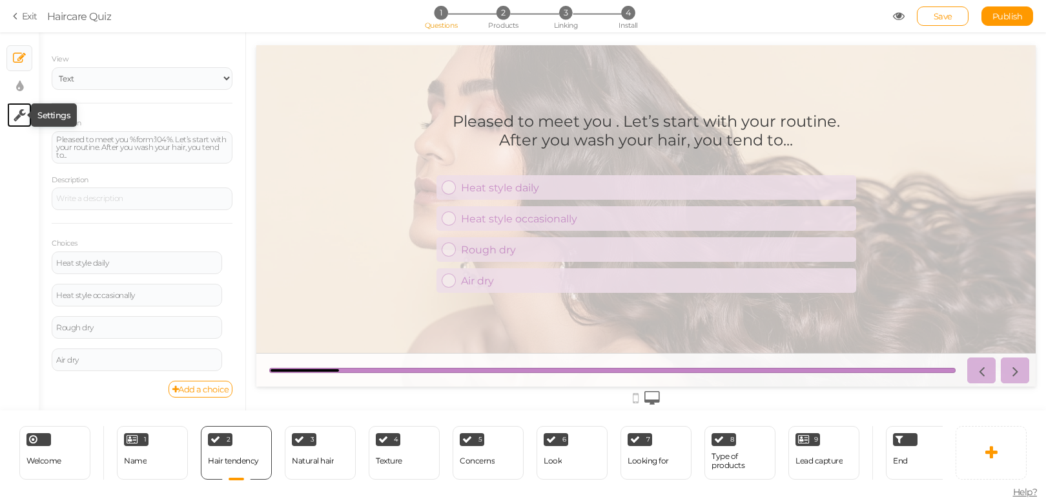
click at [16, 112] on icon at bounding box center [20, 114] width 12 height 13
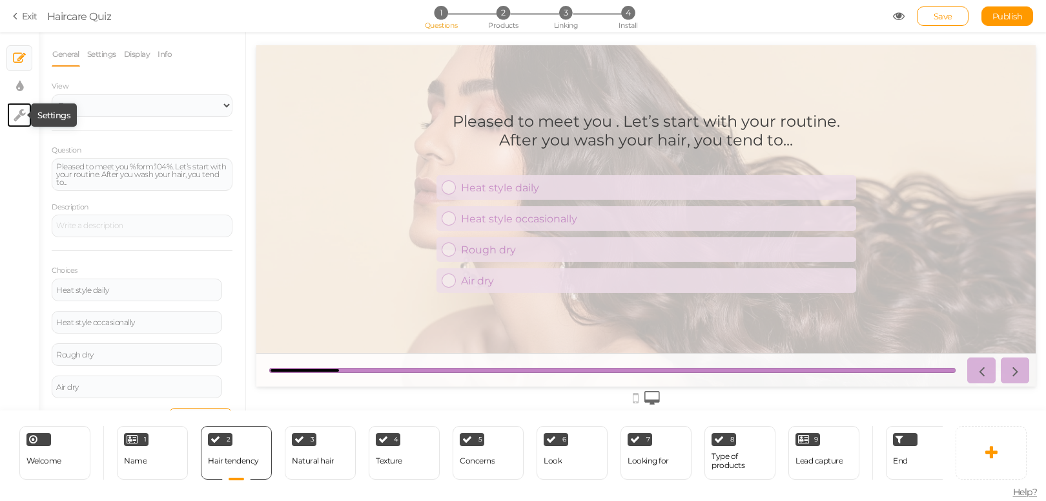
select select "en"
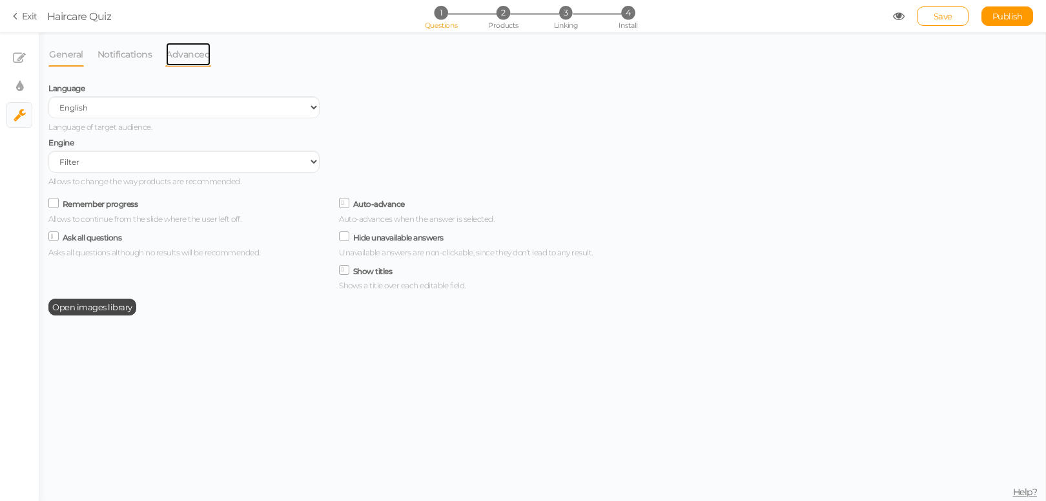
click at [172, 51] on link "Advanced" at bounding box center [188, 54] width 46 height 25
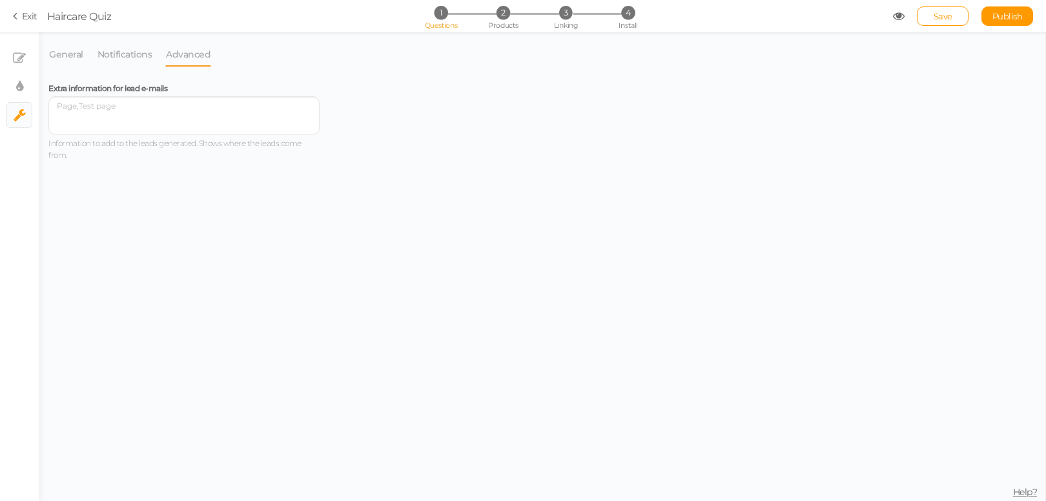
click at [18, 16] on icon at bounding box center [17, 16] width 9 height 12
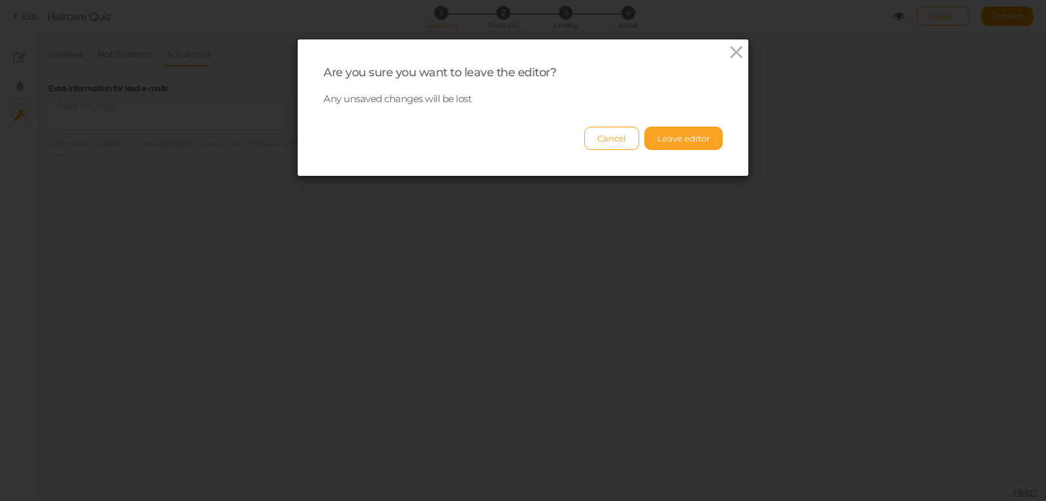
click at [673, 127] on button "Leave editor" at bounding box center [684, 138] width 78 height 23
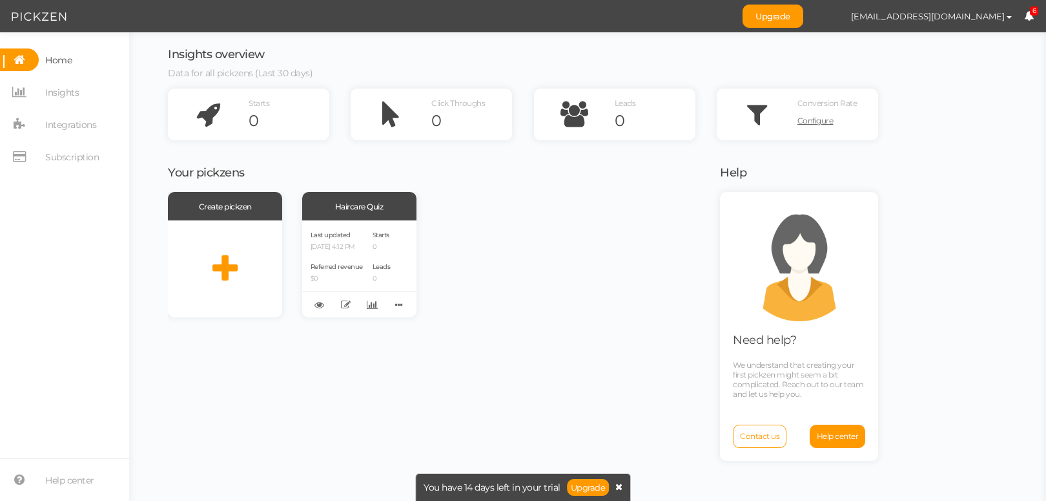
click at [620, 400] on icon at bounding box center [618, 486] width 7 height 9
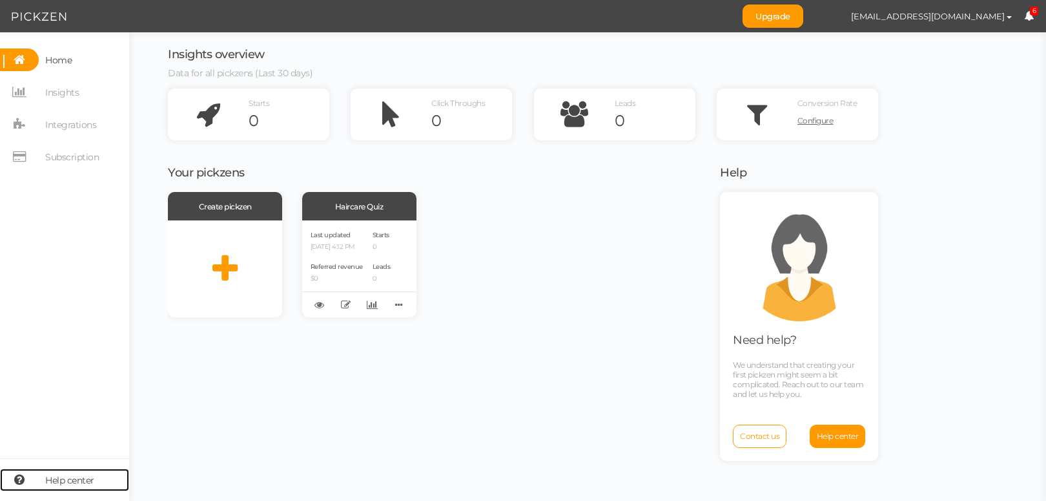
click at [77, 400] on span "Help center" at bounding box center [69, 480] width 49 height 21
click at [778, 400] on span "Contact us" at bounding box center [759, 436] width 39 height 10
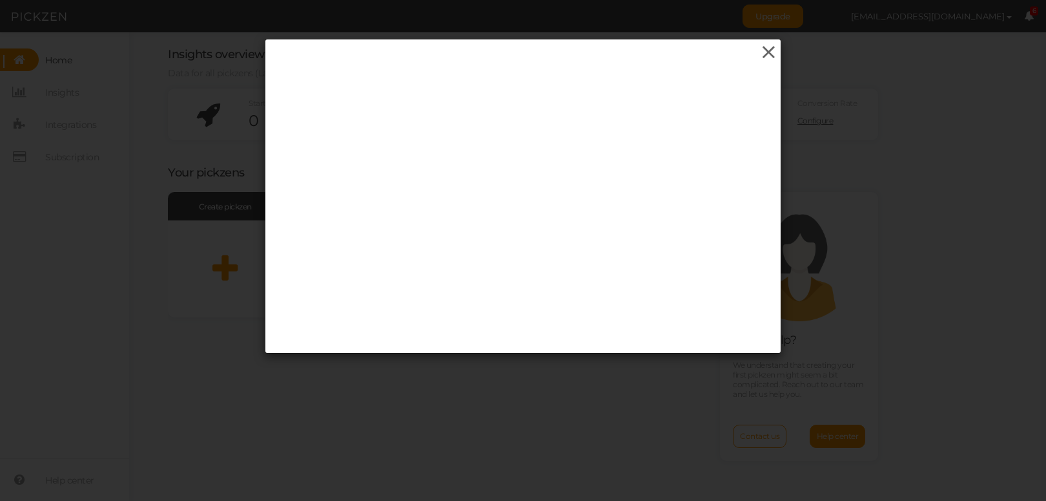
click at [761, 55] on icon at bounding box center [768, 52] width 19 height 19
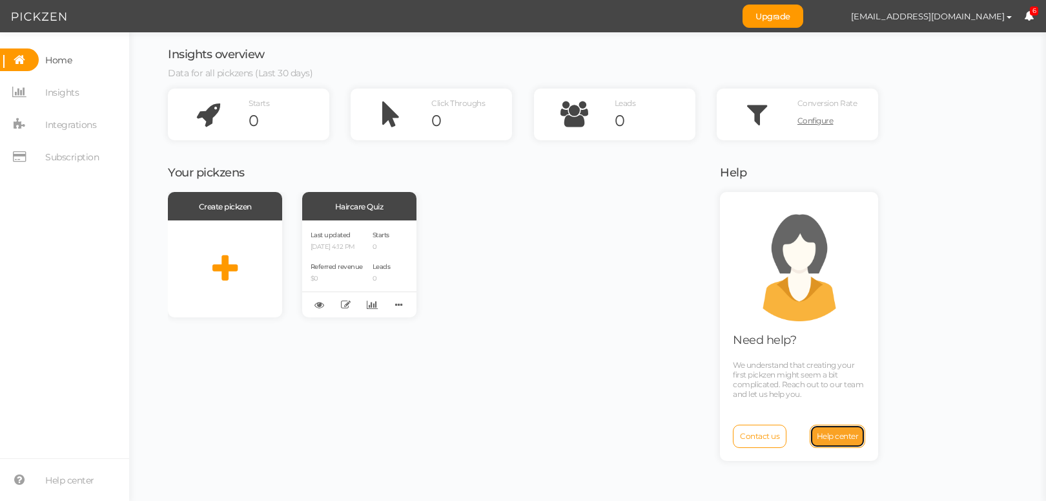
click at [836, 400] on span "Help center" at bounding box center [838, 436] width 42 height 10
click at [772, 400] on span "Contact us" at bounding box center [759, 436] width 39 height 10
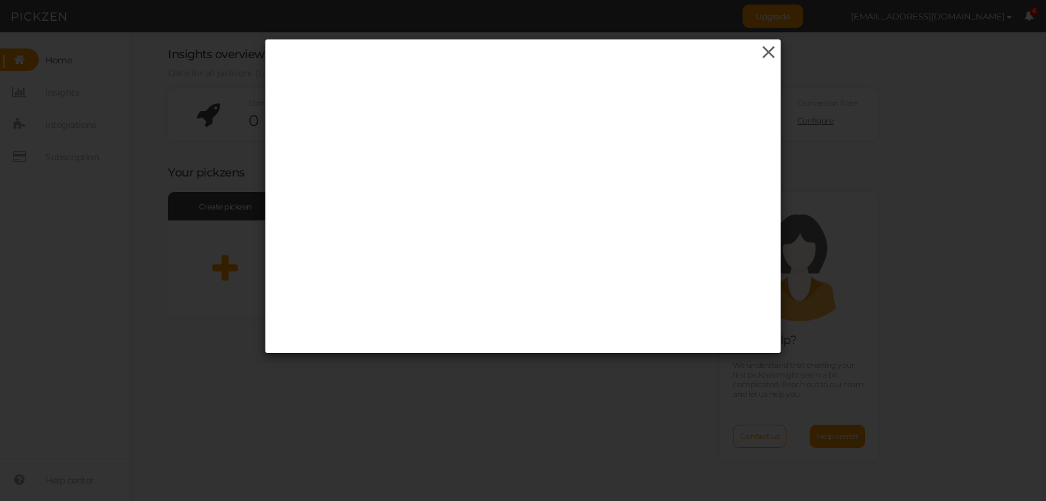
click at [761, 54] on icon at bounding box center [768, 52] width 19 height 19
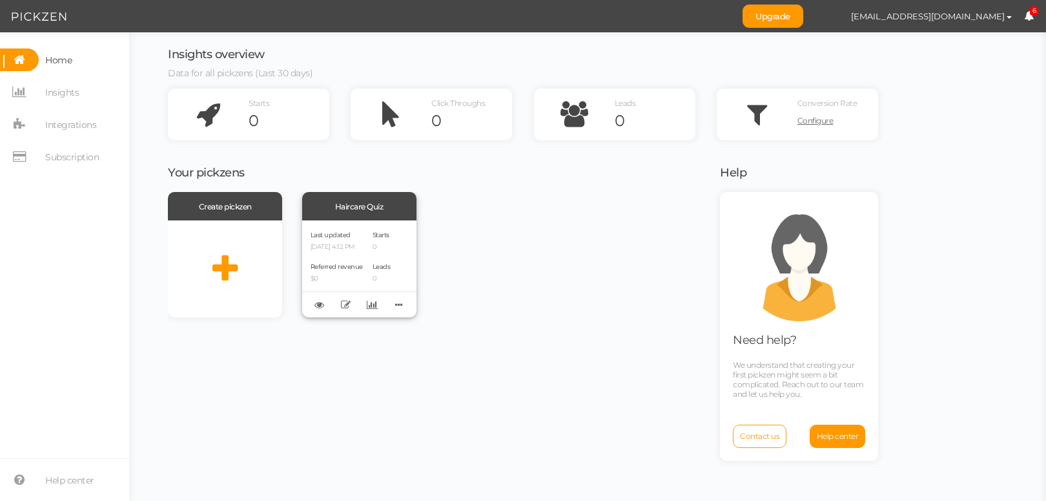
click at [323, 238] on span "Last updated" at bounding box center [331, 235] width 40 height 8
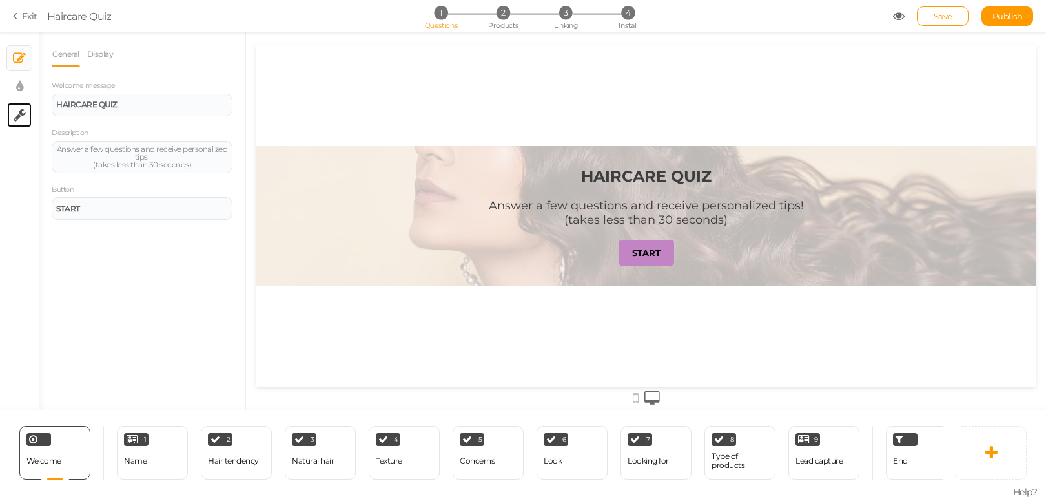
click at [28, 106] on link "× Settings" at bounding box center [19, 115] width 25 height 25
select select "en"
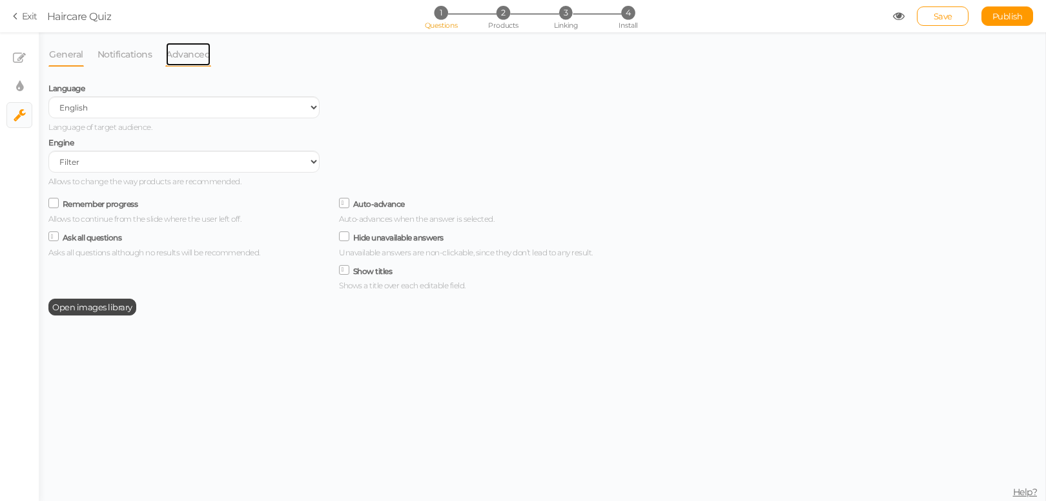
click at [187, 47] on link "Advanced" at bounding box center [188, 54] width 46 height 25
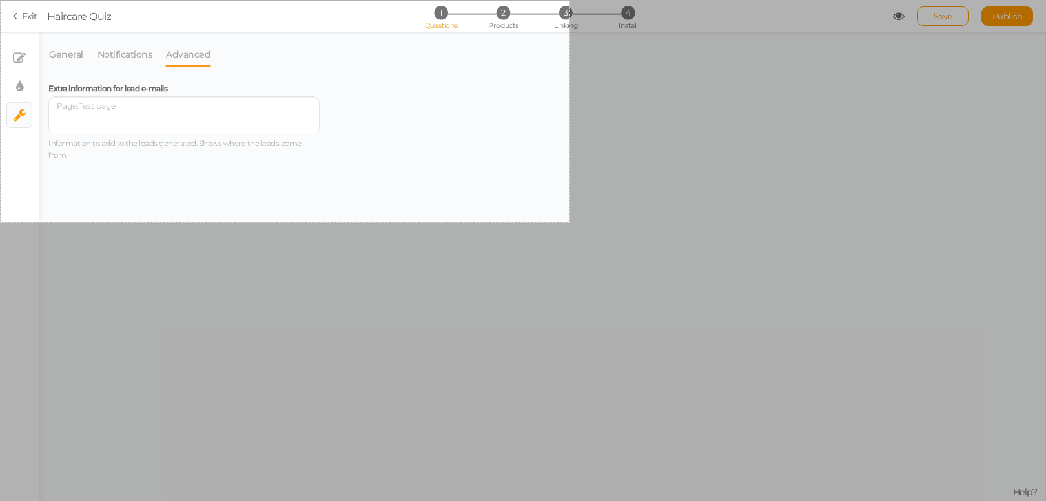
drag, startPoint x: 1, startPoint y: 1, endPoint x: 689, endPoint y: 191, distance: 714.2
click at [573, 223] on div "881 X 342" at bounding box center [523, 250] width 1046 height 501
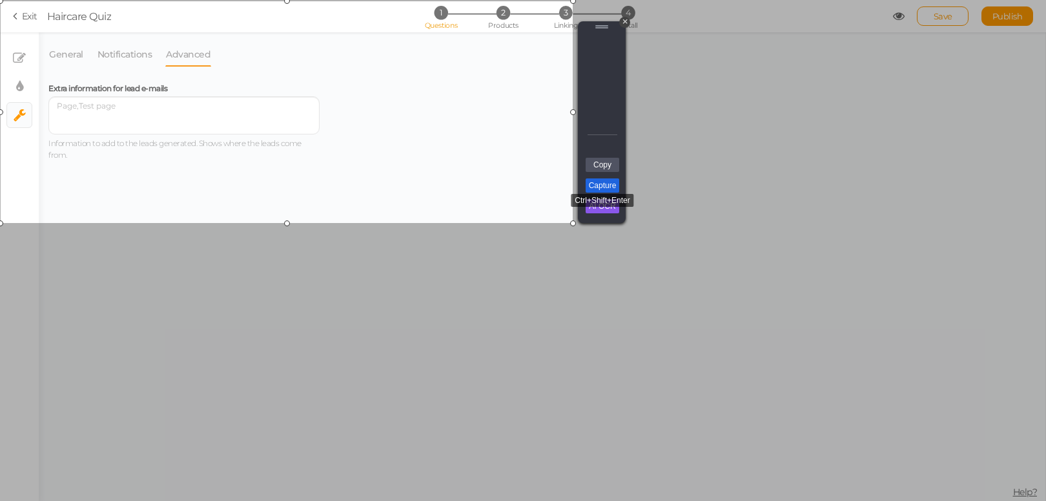
click at [606, 184] on link "Capture" at bounding box center [603, 185] width 34 height 14
